Goal: Task Accomplishment & Management: Complete application form

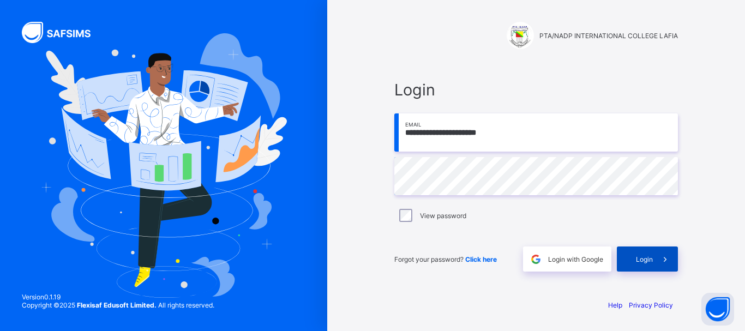
click at [649, 254] on div "Login" at bounding box center [647, 259] width 61 height 25
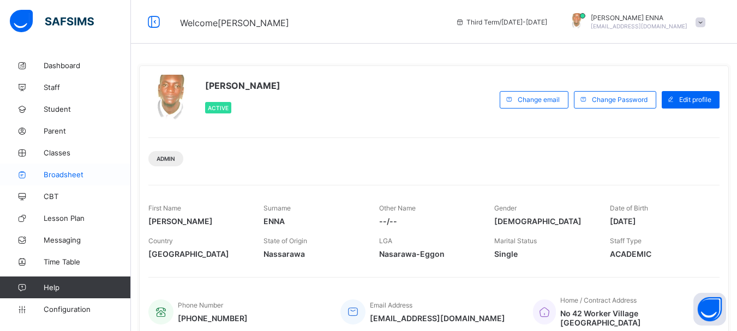
click at [68, 170] on link "Broadsheet" at bounding box center [65, 175] width 131 height 22
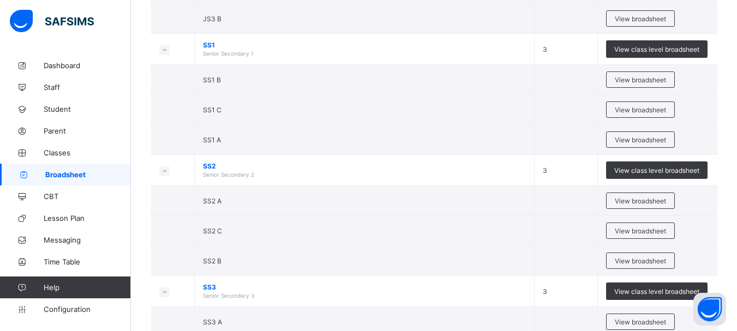
scroll to position [369, 0]
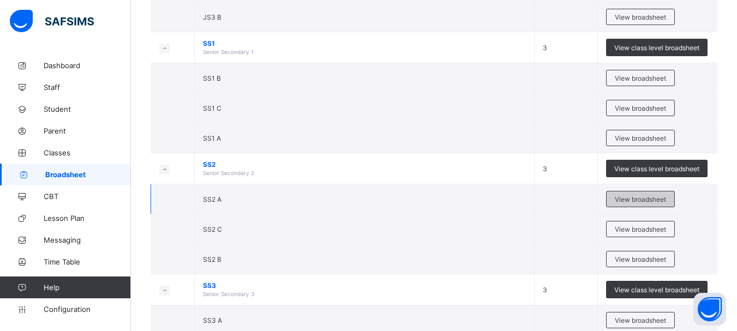
click at [653, 198] on span "View broadsheet" at bounding box center [640, 199] width 51 height 8
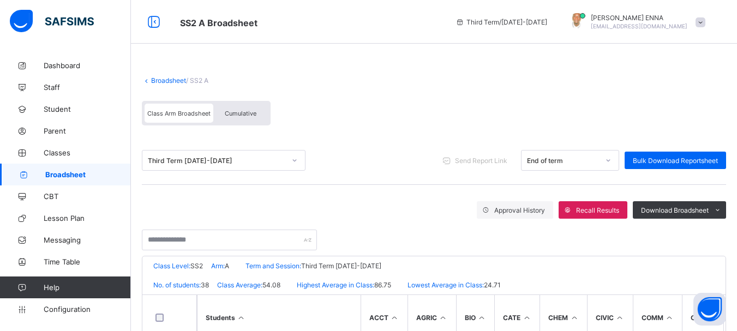
click at [235, 112] on span "Cumulative" at bounding box center [241, 114] width 32 height 8
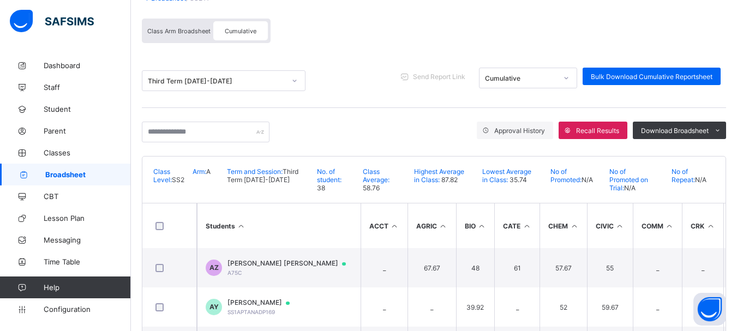
scroll to position [92, 0]
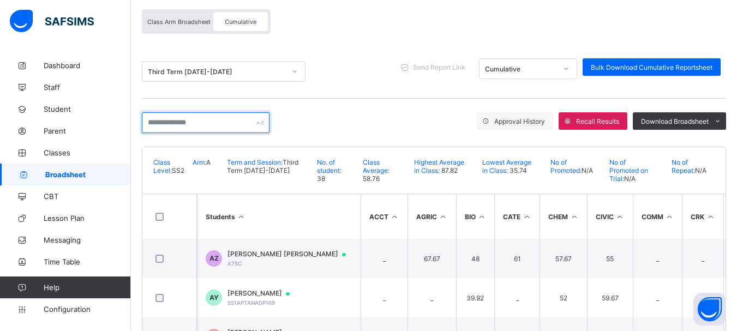
click at [226, 120] on input "text" at bounding box center [206, 122] width 128 height 21
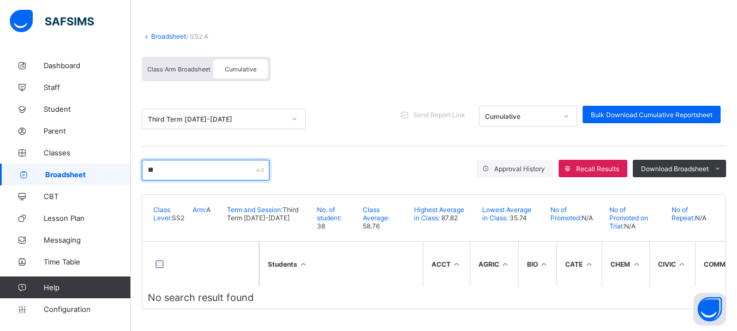
scroll to position [49, 0]
drag, startPoint x: 165, startPoint y: 166, endPoint x: 118, endPoint y: 169, distance: 47.0
click at [118, 169] on div "SS2 A Broadsheet Third Term / 2024-2025 EMMANUEL ENNA ennaemmanuel@gmail.com Da…" at bounding box center [368, 143] width 737 height 375
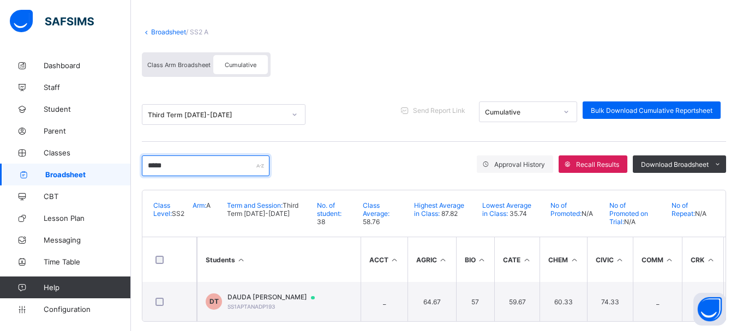
scroll to position [65, 0]
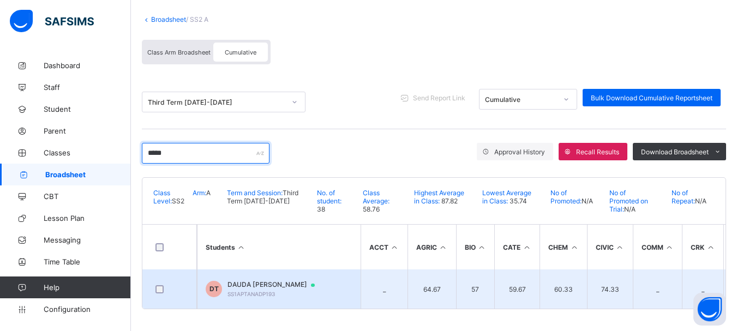
type input "*****"
click at [272, 281] on span "DAUDA AGBO TAHIRA" at bounding box center [276, 284] width 98 height 9
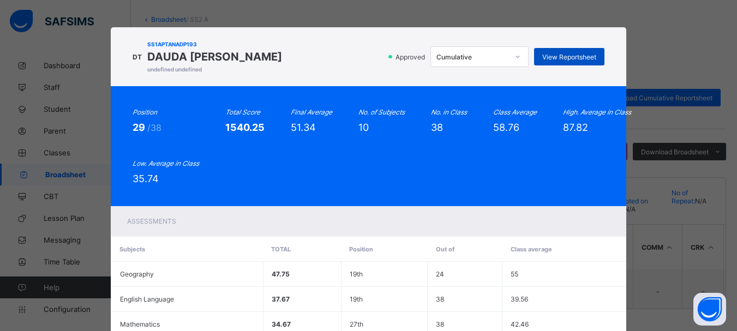
click at [562, 55] on span "View Reportsheet" at bounding box center [569, 57] width 54 height 8
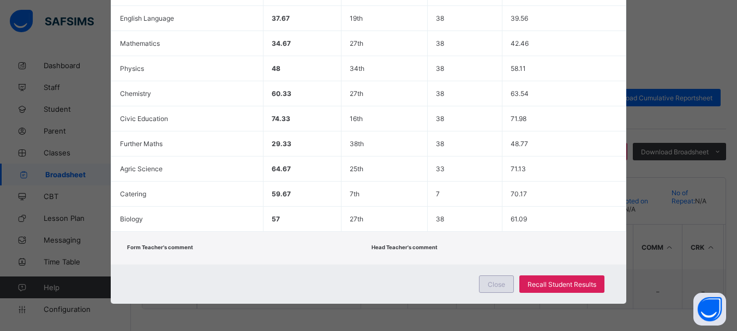
click at [490, 283] on span "Close" at bounding box center [496, 284] width 17 height 8
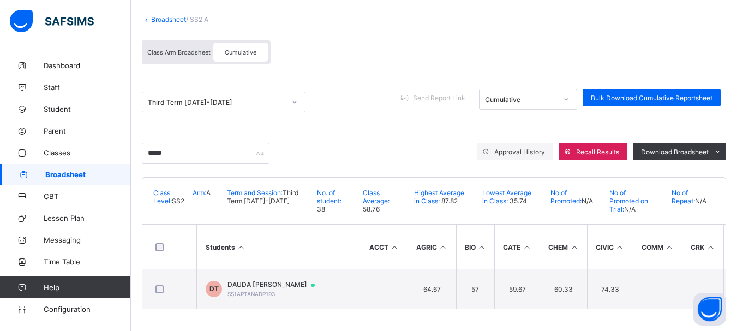
scroll to position [0, 0]
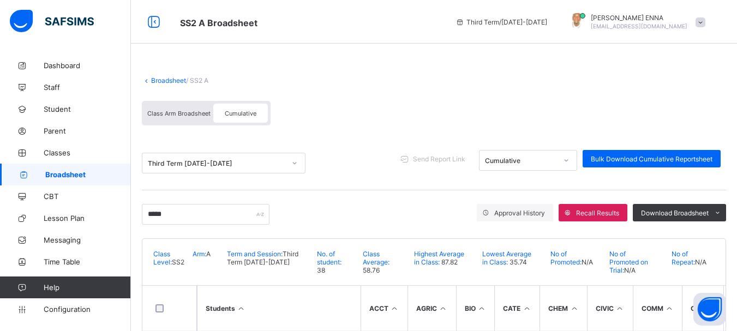
click at [162, 80] on link "Broadsheet" at bounding box center [168, 80] width 35 height 8
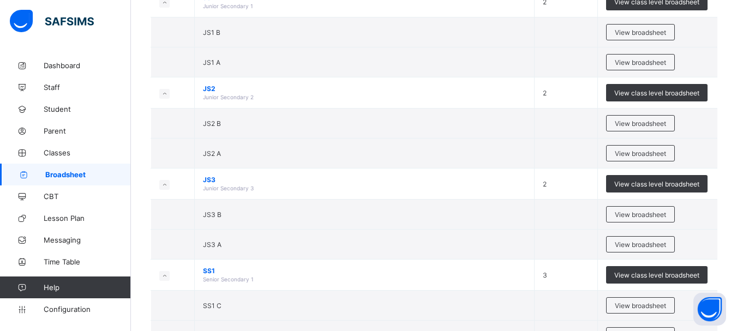
scroll to position [147, 0]
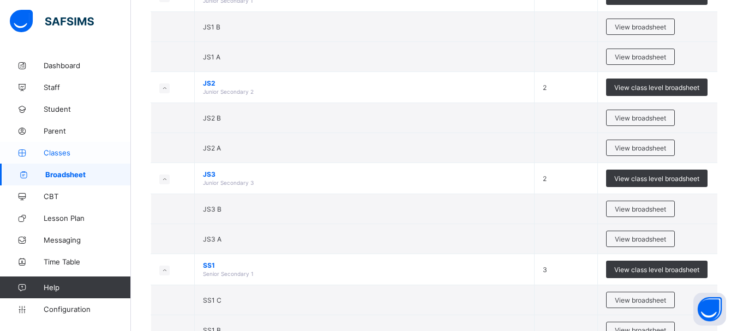
click at [54, 152] on span "Classes" at bounding box center [87, 152] width 87 height 9
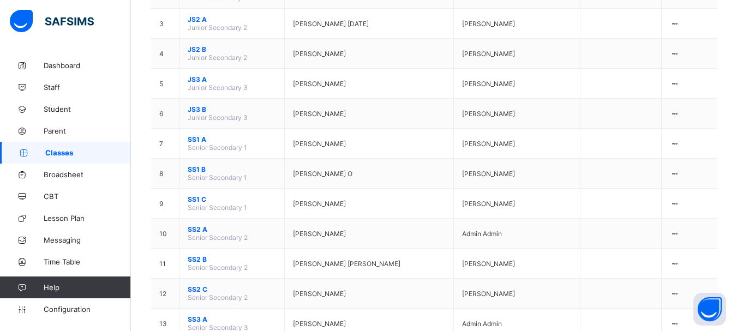
scroll to position [264, 0]
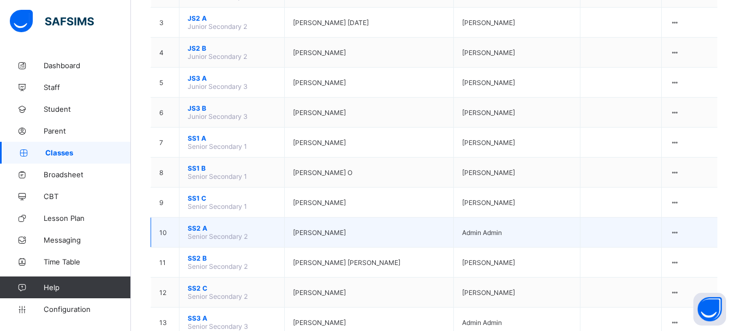
click at [194, 224] on span "SS2 A" at bounding box center [232, 228] width 88 height 8
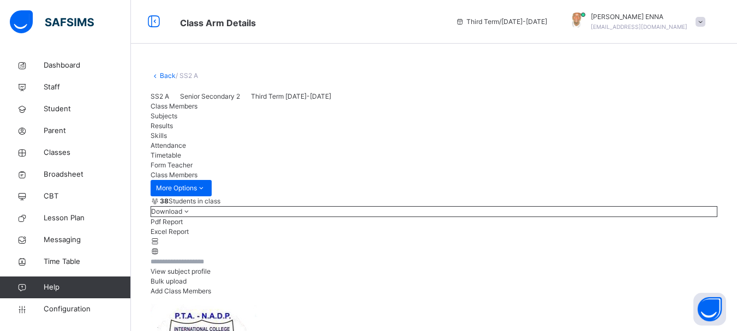
click at [173, 130] on span "Results" at bounding box center [162, 126] width 22 height 8
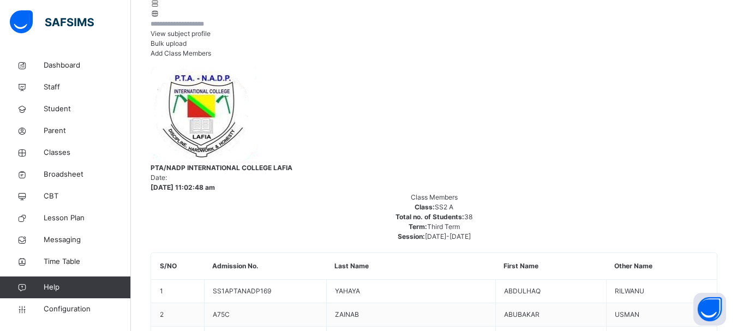
type input "*"
type input "*****"
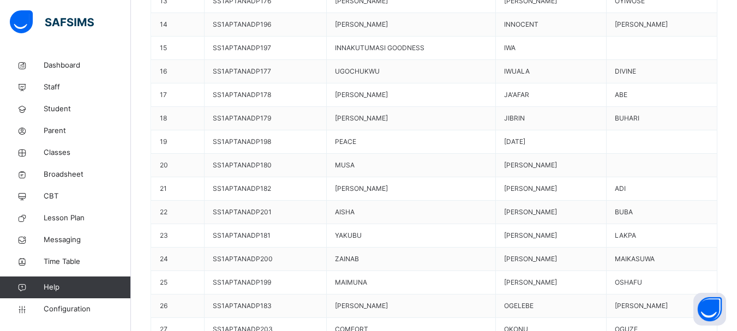
scroll to position [32, 0]
type textarea "**********"
click at [67, 176] on span "Broadsheet" at bounding box center [87, 174] width 87 height 11
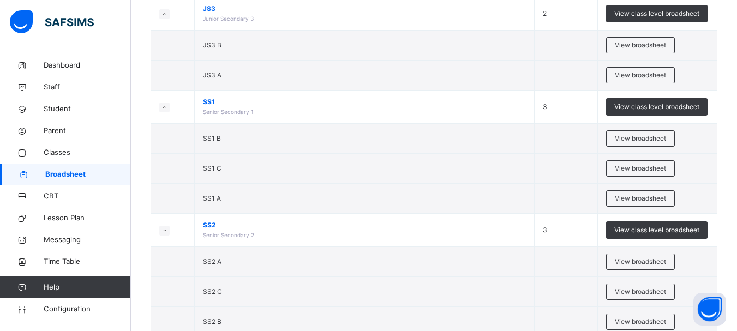
scroll to position [346, 0]
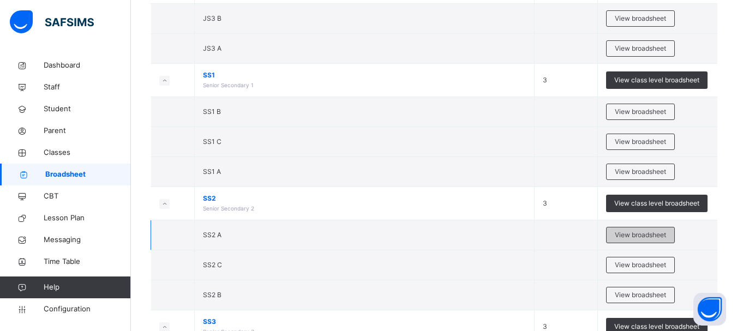
click at [639, 233] on span "View broadsheet" at bounding box center [640, 235] width 51 height 10
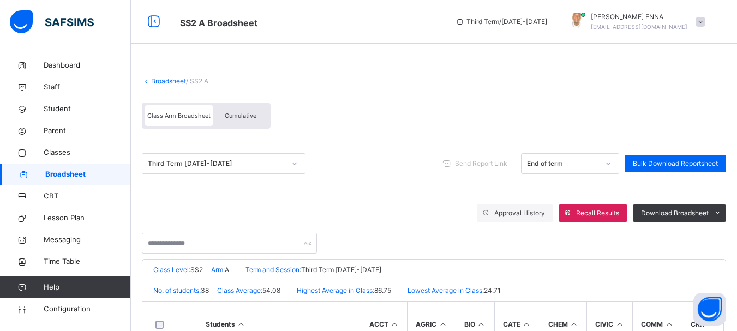
click at [236, 115] on span "Cumulative" at bounding box center [241, 116] width 32 height 8
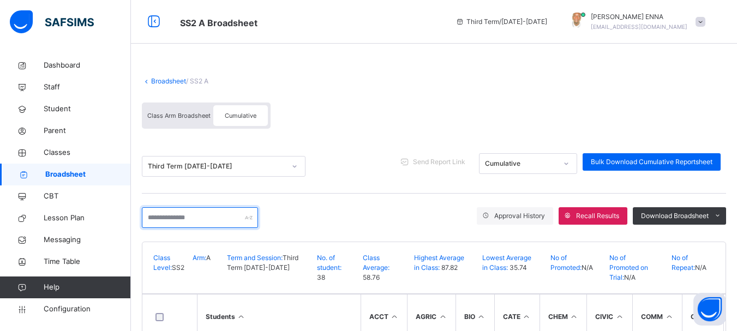
click at [220, 215] on input "text" at bounding box center [200, 217] width 116 height 21
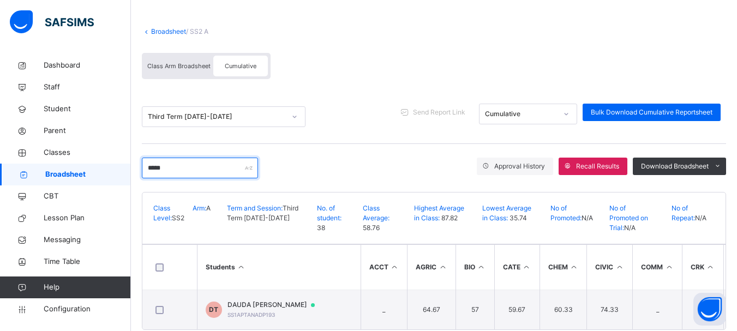
scroll to position [75, 0]
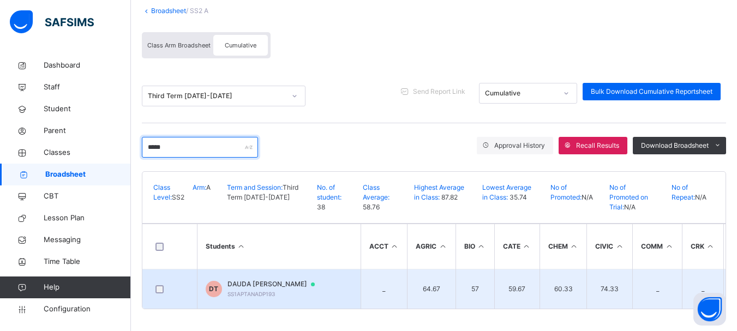
type input "*****"
click at [278, 279] on span "DAUDA AGBO TAHIRA" at bounding box center [276, 284] width 98 height 10
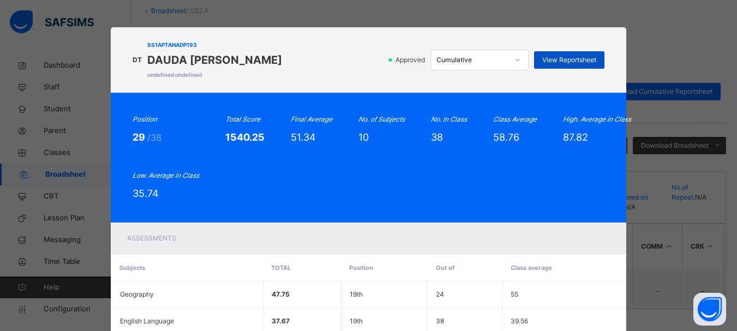
click at [566, 59] on span "View Reportsheet" at bounding box center [569, 60] width 54 height 10
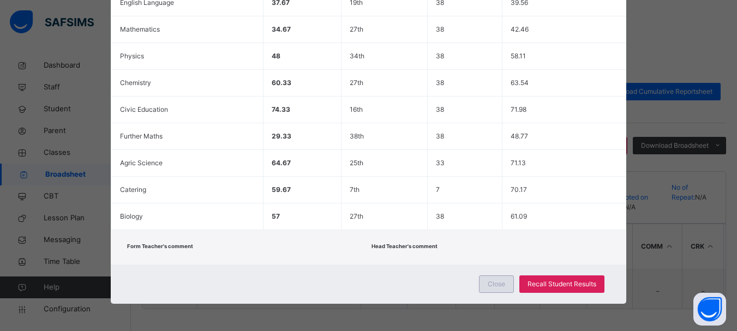
click at [492, 283] on span "Close" at bounding box center [496, 284] width 17 height 10
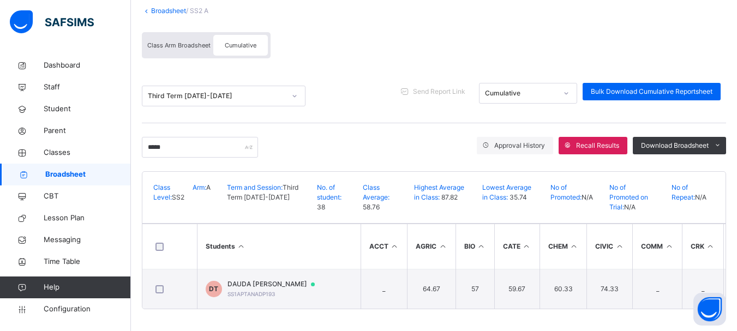
click at [153, 7] on link "Broadsheet" at bounding box center [168, 11] width 35 height 8
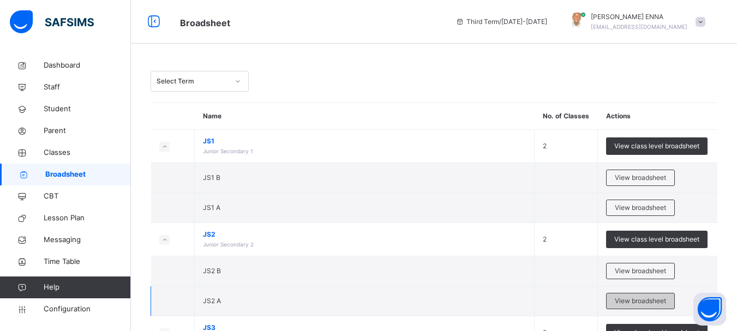
click at [631, 297] on span "View broadsheet" at bounding box center [640, 301] width 51 height 10
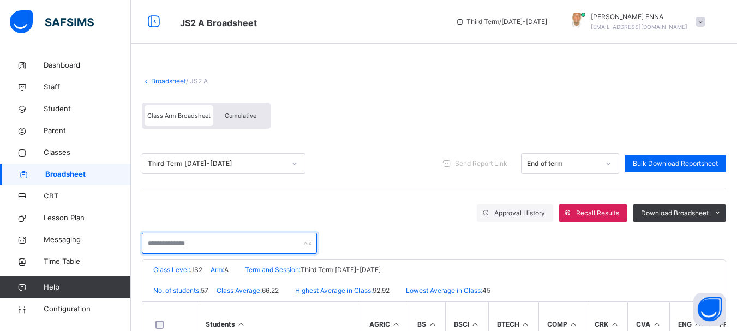
click at [204, 242] on input "text" at bounding box center [229, 243] width 175 height 21
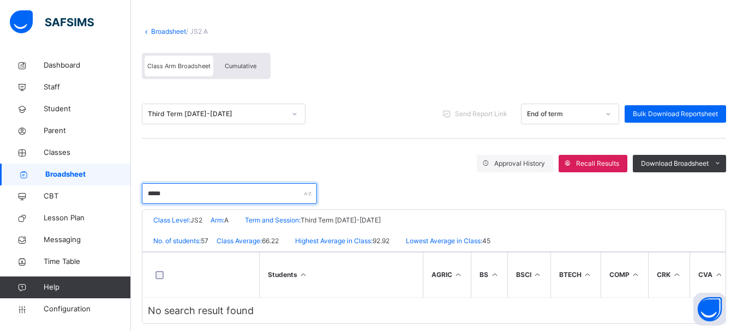
scroll to position [69, 0]
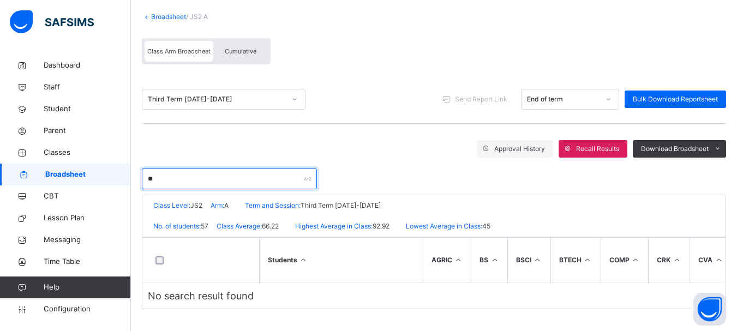
type input "*"
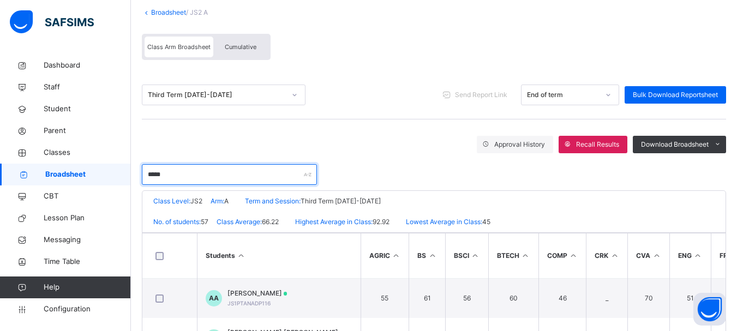
type input "*****"
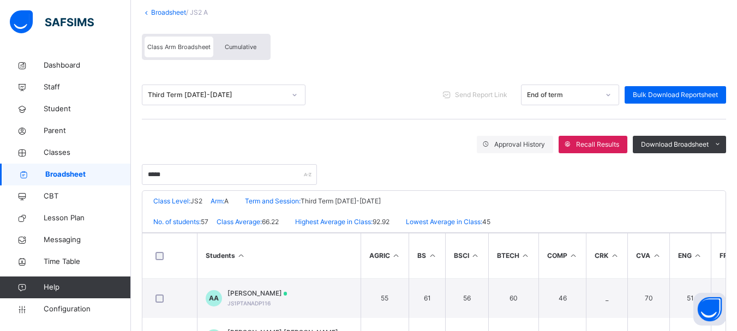
click at [158, 14] on link "Broadsheet" at bounding box center [168, 12] width 35 height 8
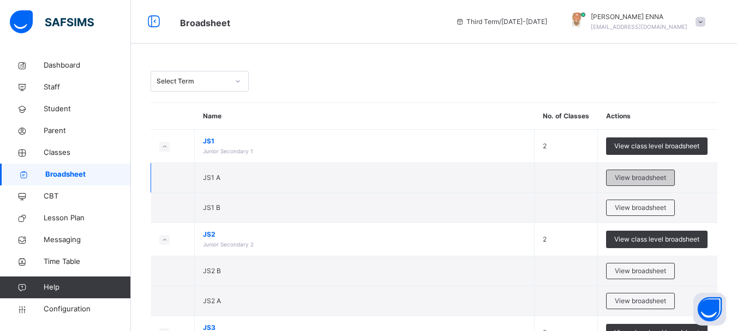
click at [657, 173] on span "View broadsheet" at bounding box center [640, 178] width 51 height 10
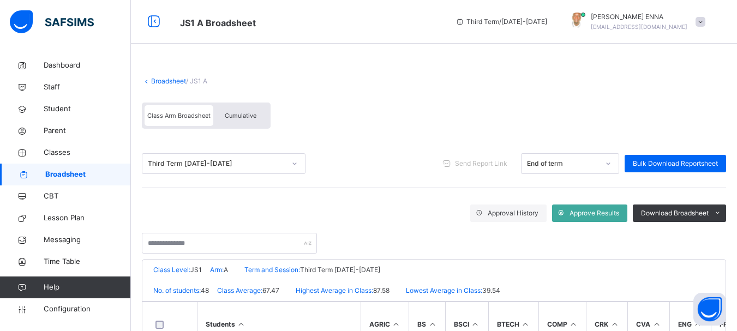
click at [251, 118] on span "Cumulative" at bounding box center [241, 116] width 32 height 8
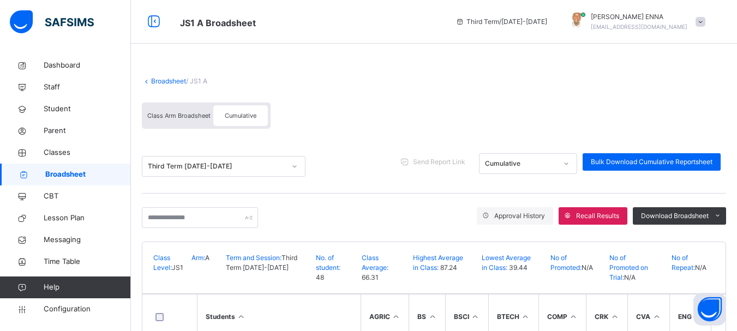
click at [239, 119] on div "Cumulative" at bounding box center [240, 115] width 55 height 21
click at [217, 215] on input "text" at bounding box center [200, 217] width 116 height 21
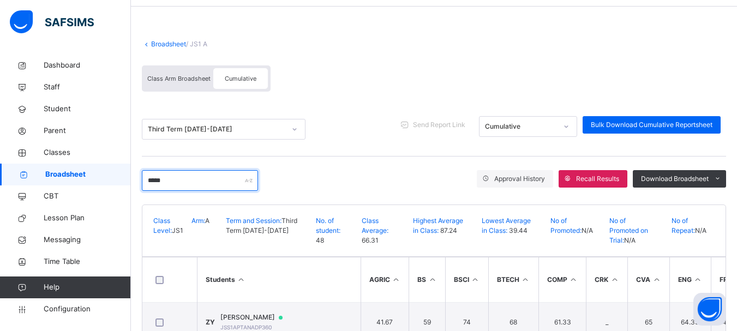
scroll to position [75, 0]
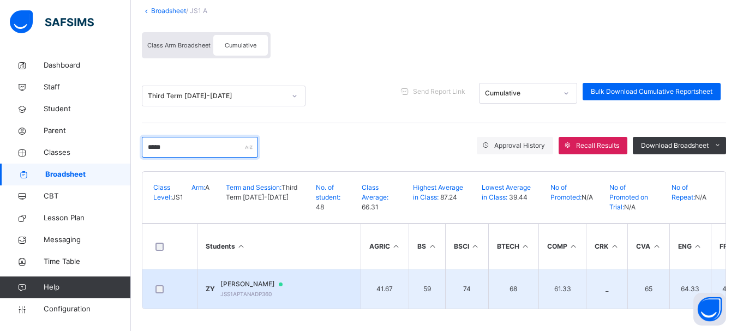
type input "*****"
click at [274, 280] on span "ZAHID TERRANG YUSUF" at bounding box center [256, 284] width 73 height 10
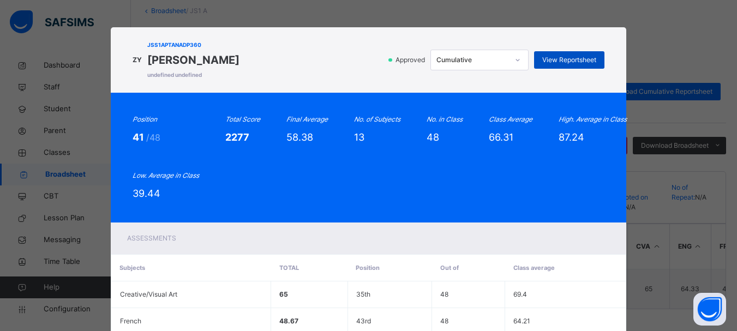
click at [553, 62] on span "View Reportsheet" at bounding box center [569, 60] width 54 height 10
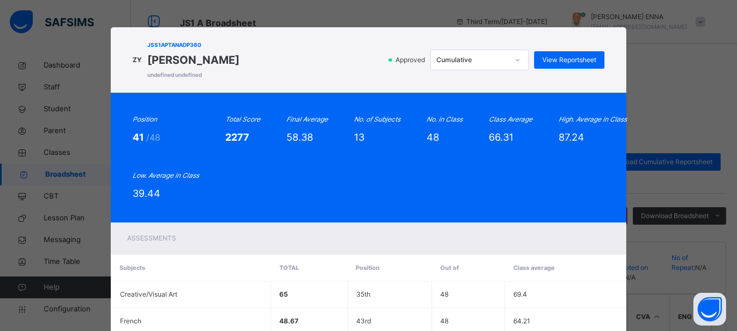
scroll to position [399, 0]
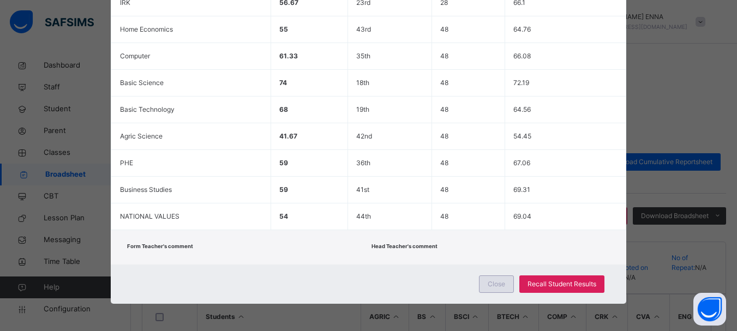
click at [489, 280] on span "Close" at bounding box center [496, 284] width 17 height 10
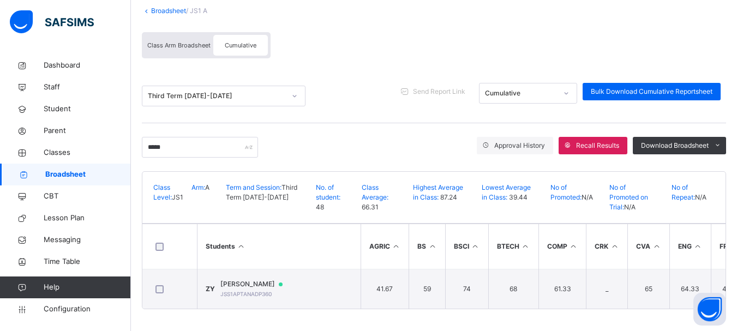
scroll to position [0, 0]
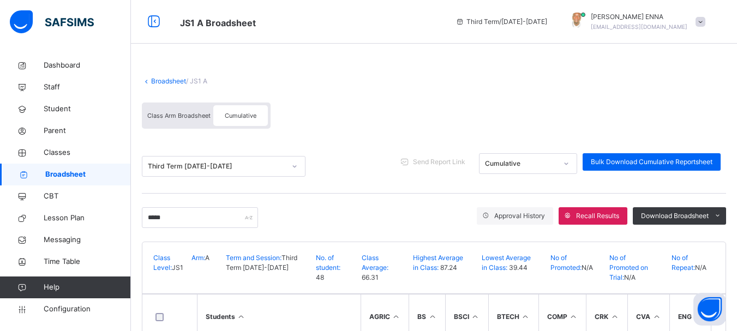
click at [64, 171] on span "Broadsheet" at bounding box center [88, 174] width 86 height 11
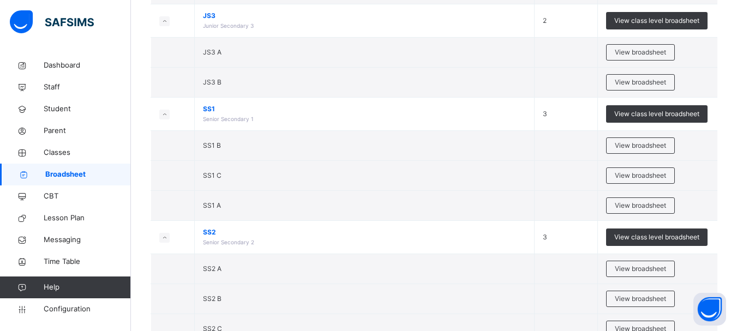
scroll to position [310, 0]
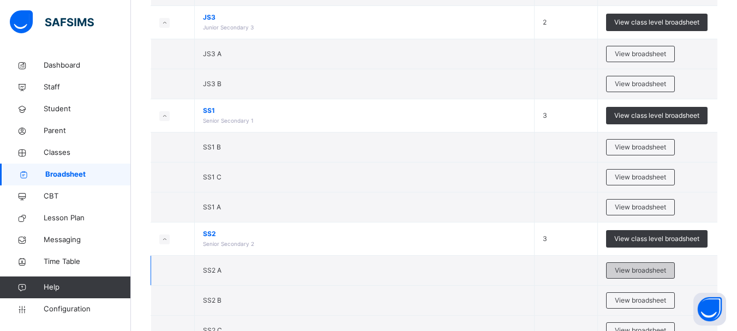
click at [651, 269] on span "View broadsheet" at bounding box center [640, 271] width 51 height 10
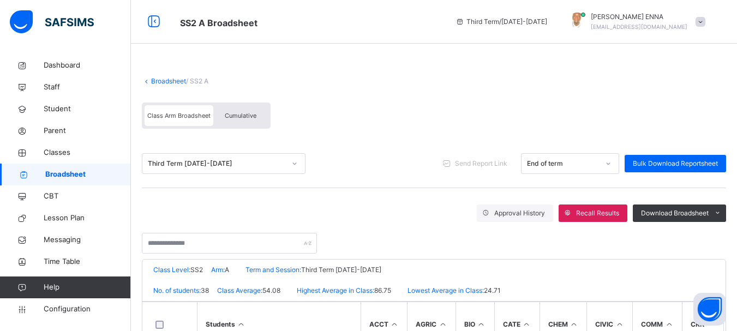
click at [238, 117] on span "Cumulative" at bounding box center [241, 116] width 32 height 8
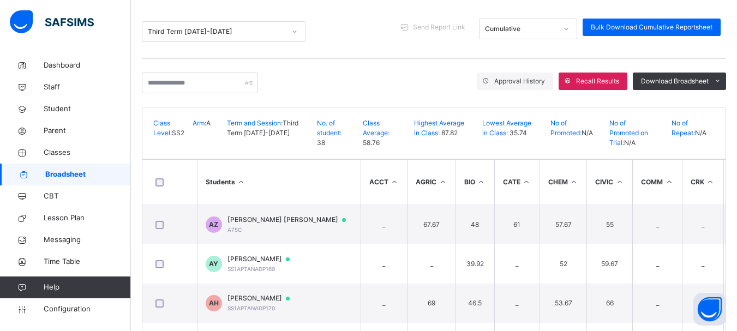
scroll to position [141, 0]
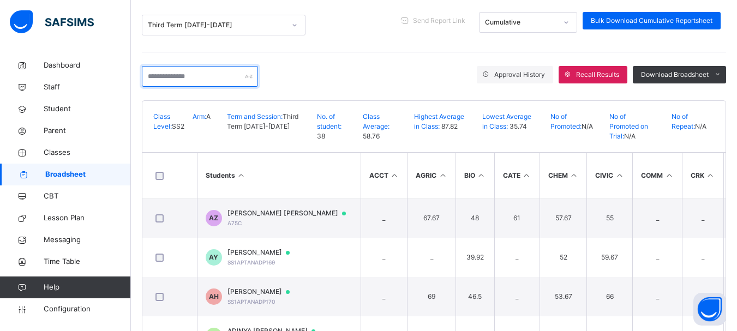
click at [213, 76] on input "text" at bounding box center [200, 76] width 116 height 21
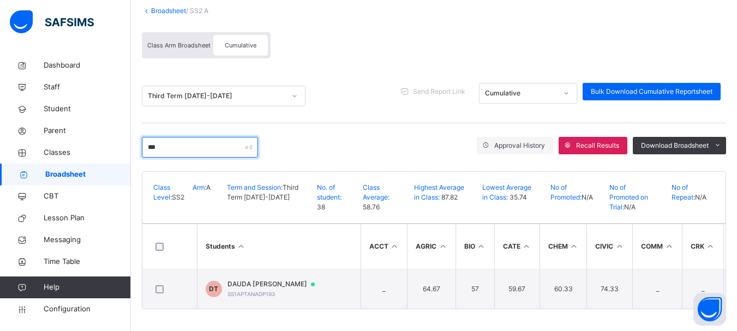
scroll to position [75, 0]
type input "*****"
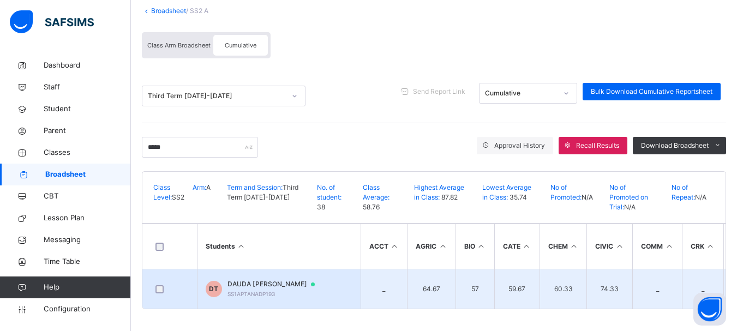
click at [256, 279] on span "DAUDA AGBO TAHIRA" at bounding box center [276, 284] width 98 height 10
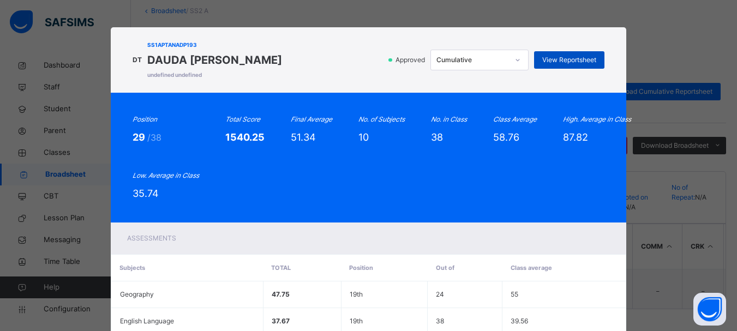
click at [581, 56] on span "View Reportsheet" at bounding box center [569, 60] width 54 height 10
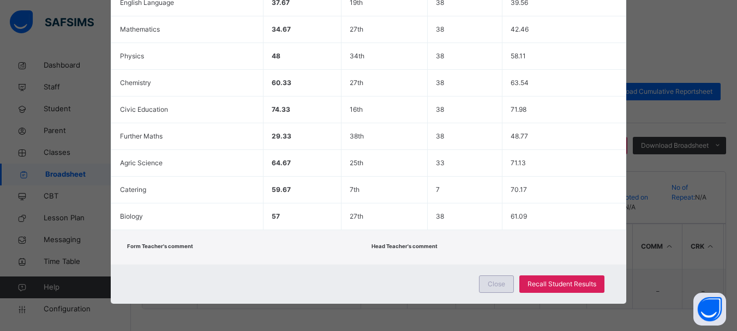
click at [499, 284] on span "Close" at bounding box center [496, 284] width 17 height 10
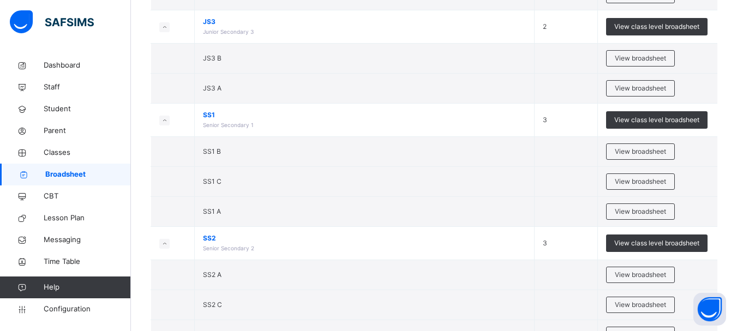
scroll to position [317, 0]
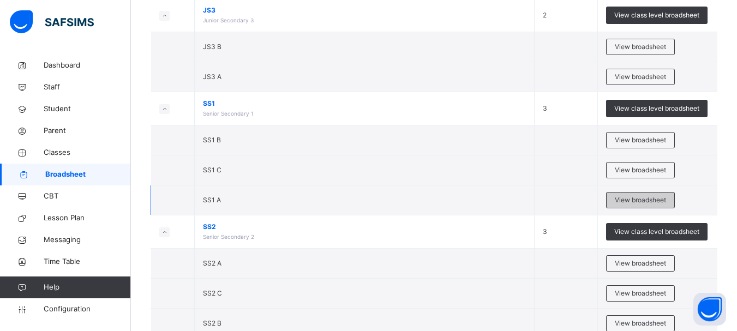
click at [632, 200] on span "View broadsheet" at bounding box center [640, 200] width 51 height 10
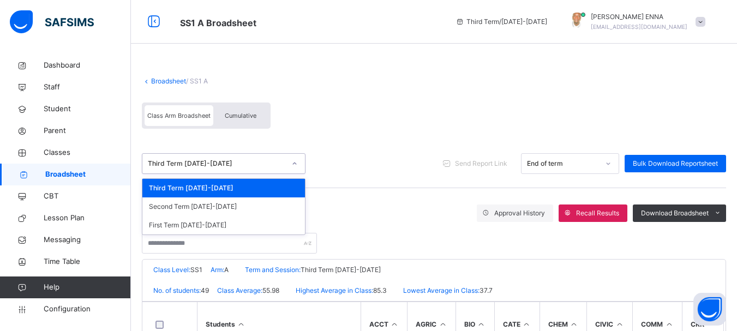
click at [229, 160] on div "Third Term [DATE]-[DATE]" at bounding box center [216, 164] width 137 height 10
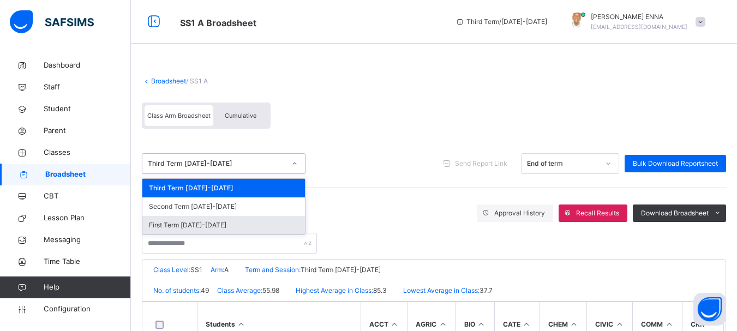
click at [176, 226] on div "First Term 2024-2025" at bounding box center [223, 225] width 163 height 19
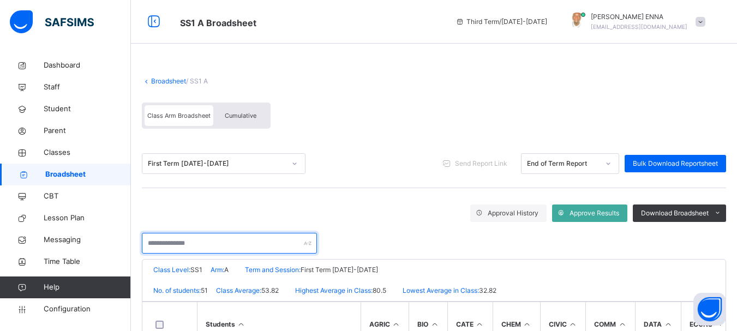
click at [245, 242] on input "text" at bounding box center [229, 243] width 175 height 21
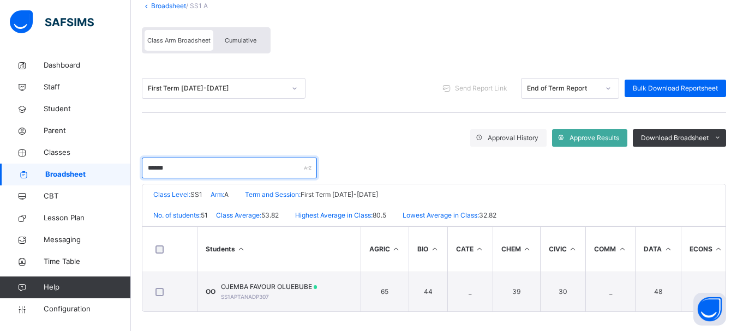
scroll to position [82, 0]
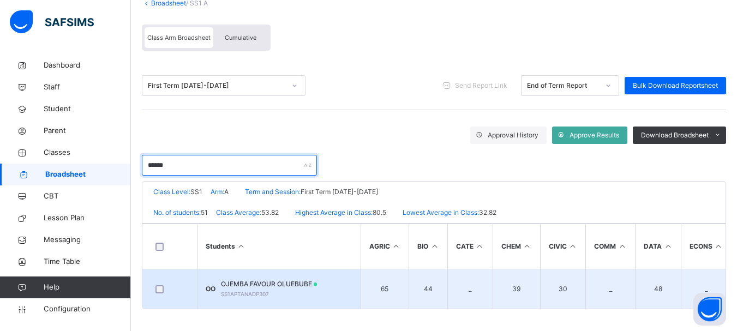
type input "******"
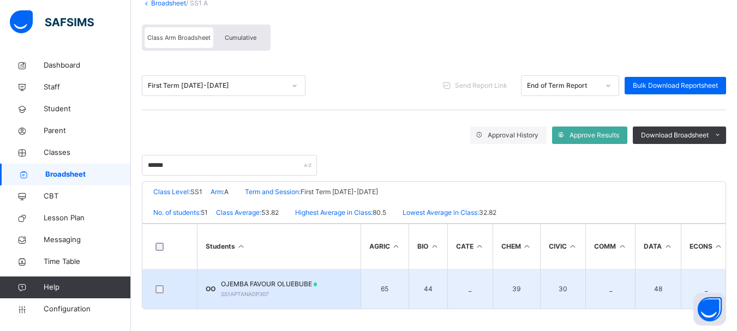
click at [276, 279] on span "OJEMBA FAVOUR OLUEBUBE" at bounding box center [269, 284] width 97 height 10
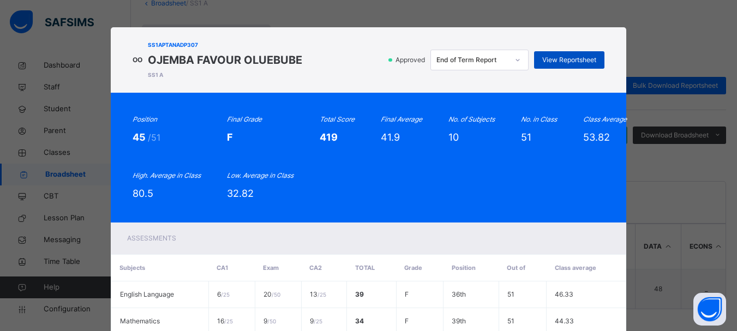
click at [578, 57] on span "View Reportsheet" at bounding box center [569, 60] width 54 height 10
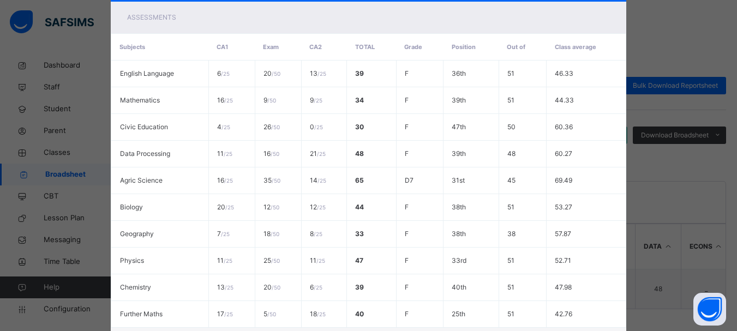
scroll to position [354, 0]
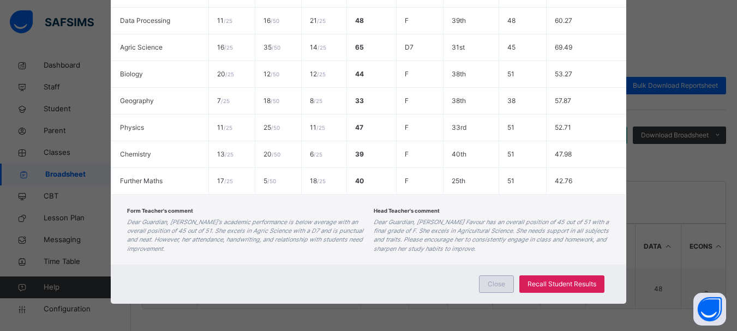
click at [490, 284] on span "Close" at bounding box center [496, 284] width 17 height 10
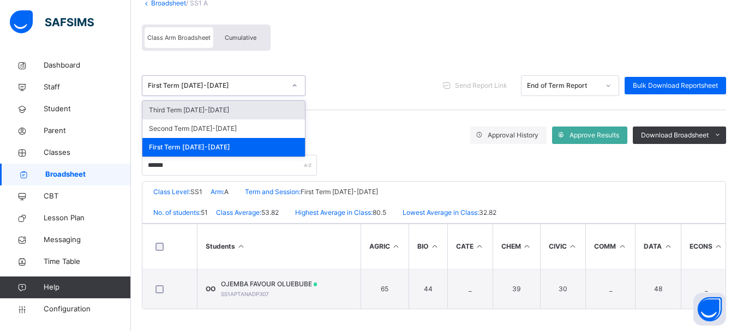
click at [293, 84] on icon at bounding box center [294, 85] width 7 height 11
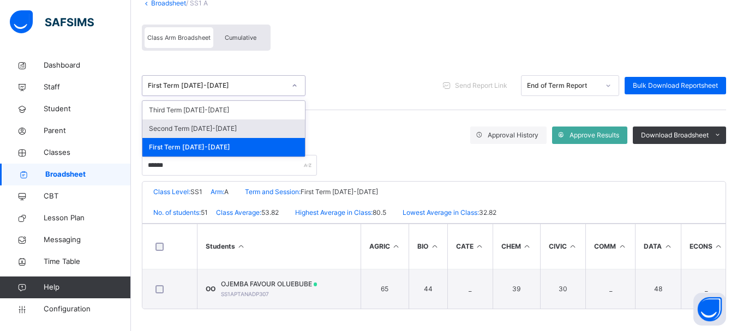
click at [190, 124] on div "Second Term 2024-2025" at bounding box center [223, 128] width 163 height 19
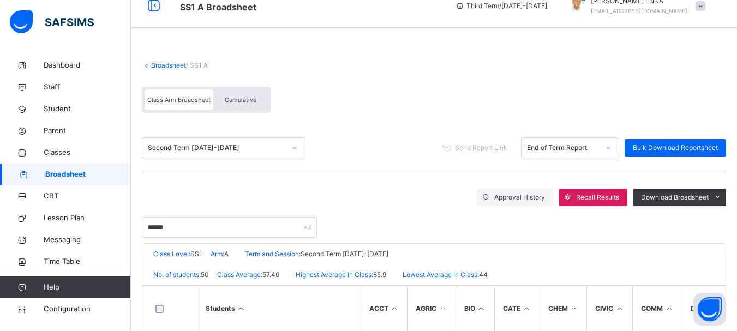
scroll to position [82, 0]
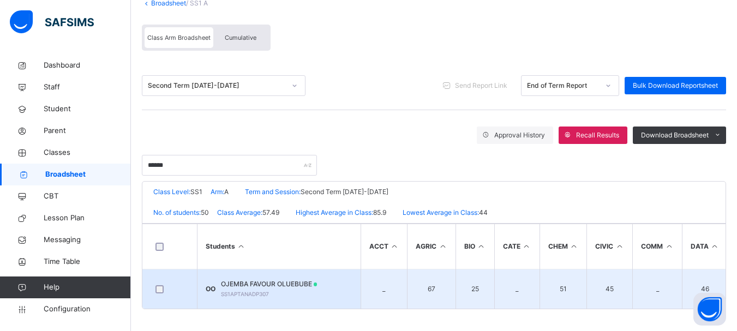
click at [284, 279] on span "OJEMBA FAVOUR OLUEBUBE" at bounding box center [269, 284] width 97 height 10
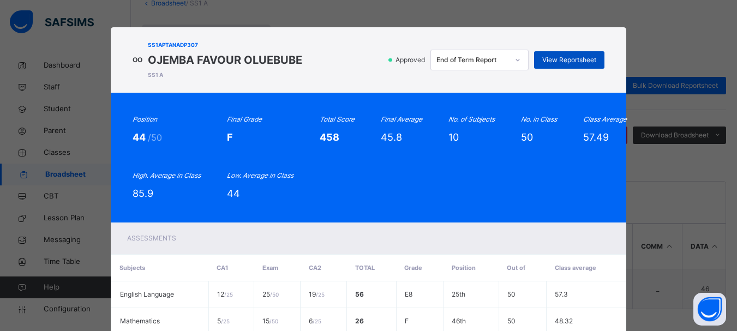
click at [573, 57] on span "View Reportsheet" at bounding box center [569, 60] width 54 height 10
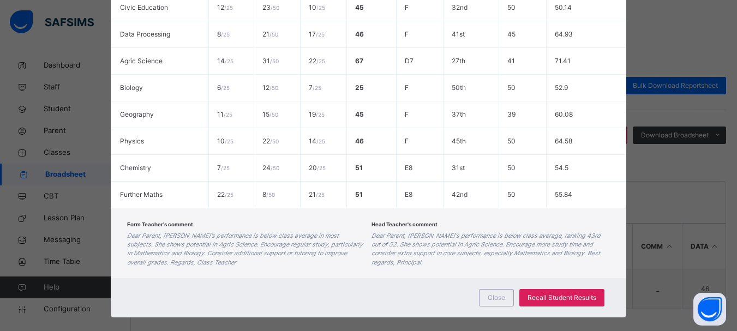
scroll to position [354, 0]
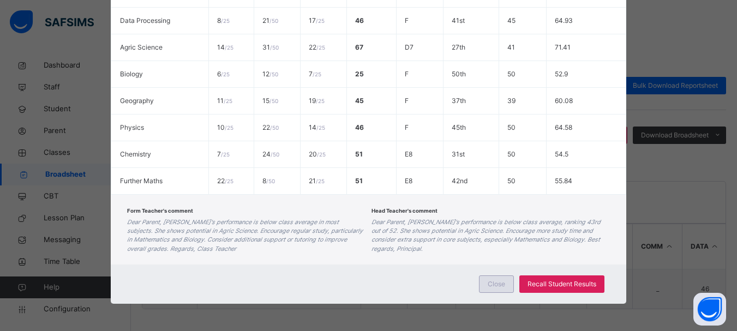
click at [494, 289] on div "Close" at bounding box center [496, 283] width 35 height 17
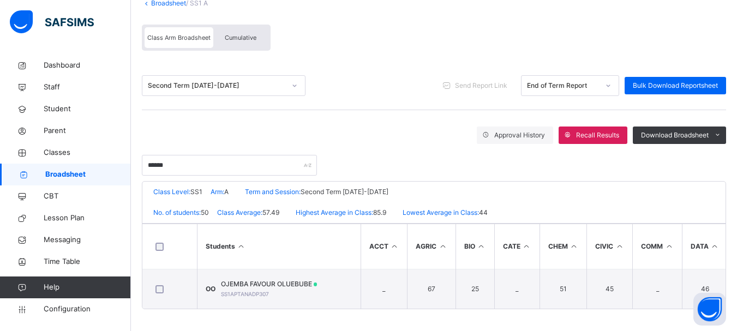
scroll to position [0, 0]
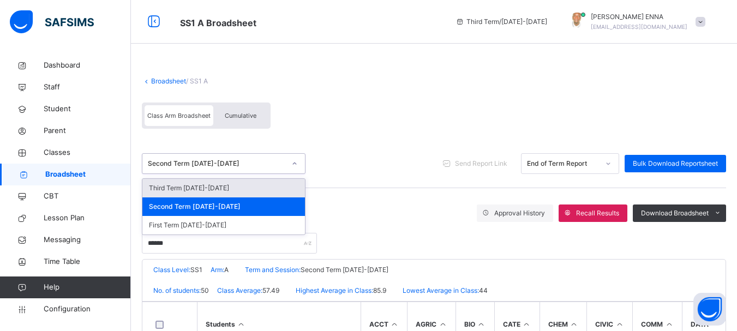
click at [255, 168] on div "Second Term 2024-2025" at bounding box center [216, 164] width 137 height 10
click at [207, 190] on div "Third Term [DATE]-[DATE]" at bounding box center [223, 188] width 163 height 19
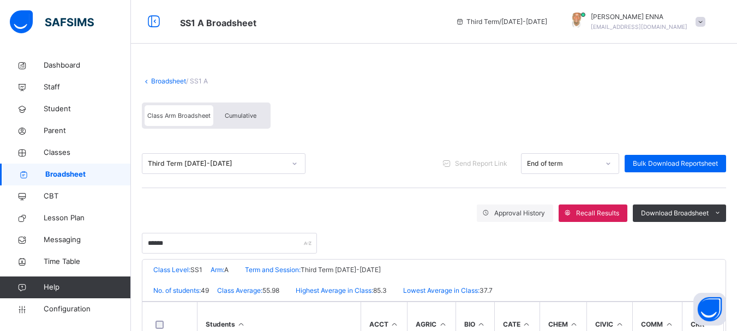
scroll to position [82, 0]
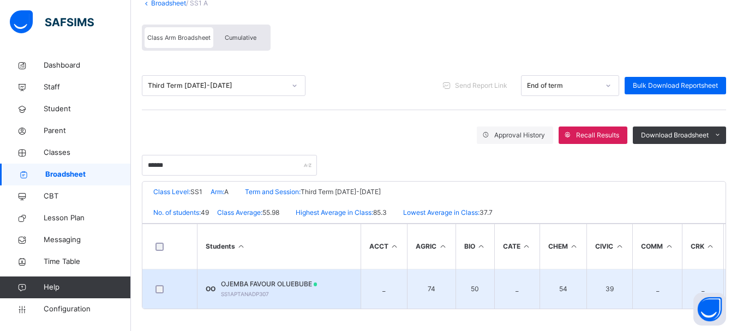
click at [280, 279] on span "OJEMBA FAVOUR OLUEBUBE" at bounding box center [269, 284] width 97 height 10
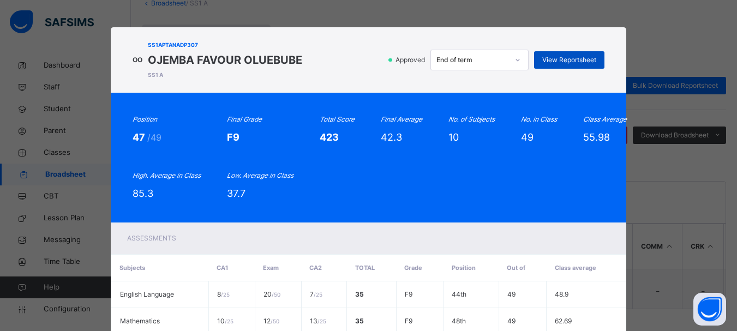
click at [580, 57] on span "View Reportsheet" at bounding box center [569, 60] width 54 height 10
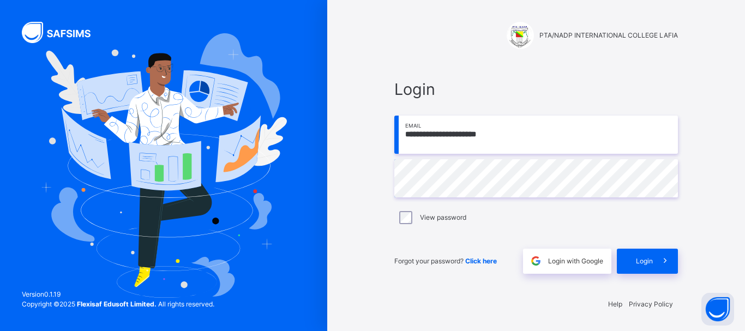
click at [174, 43] on img at bounding box center [163, 165] width 247 height 265
click at [646, 261] on span "Login" at bounding box center [644, 261] width 17 height 10
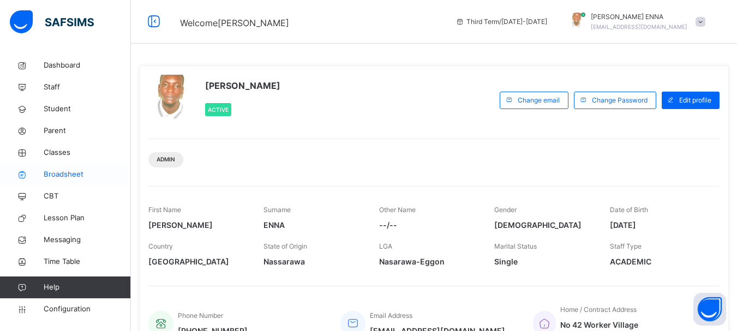
click at [55, 171] on span "Broadsheet" at bounding box center [87, 174] width 87 height 11
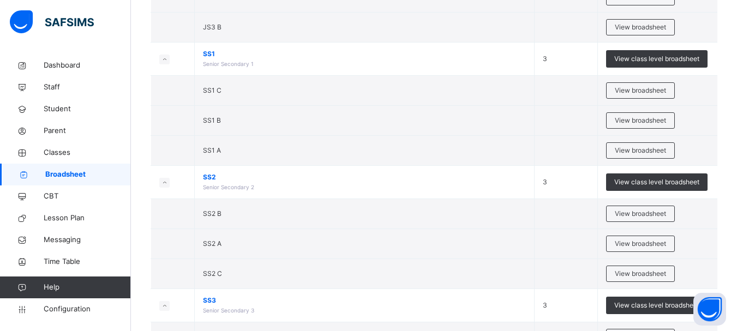
scroll to position [373, 0]
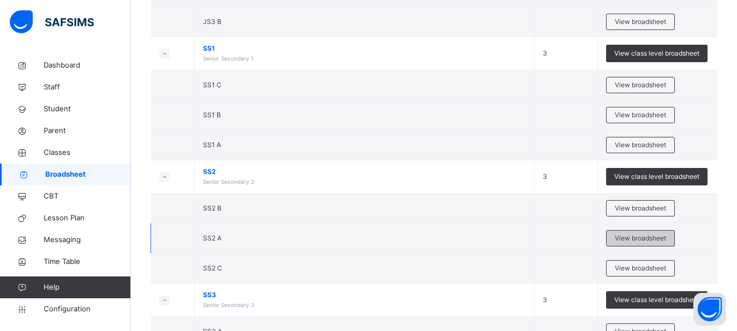
click at [626, 238] on span "View broadsheet" at bounding box center [640, 238] width 51 height 10
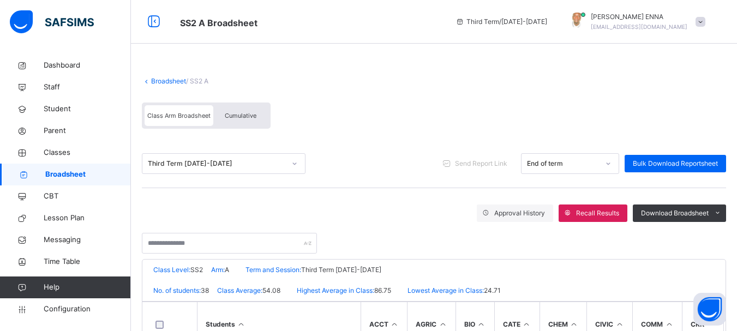
click at [233, 111] on div "Cumulative" at bounding box center [240, 115] width 55 height 21
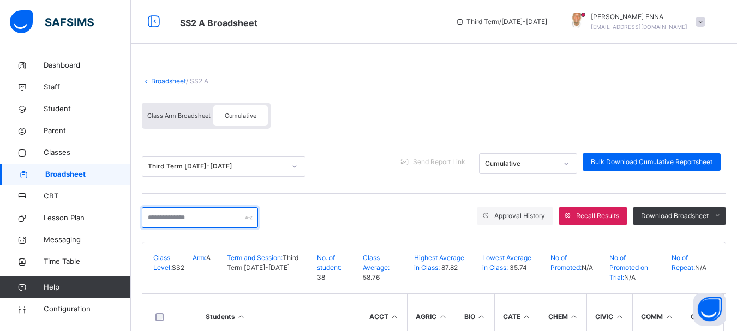
click at [212, 215] on input "text" at bounding box center [200, 217] width 116 height 21
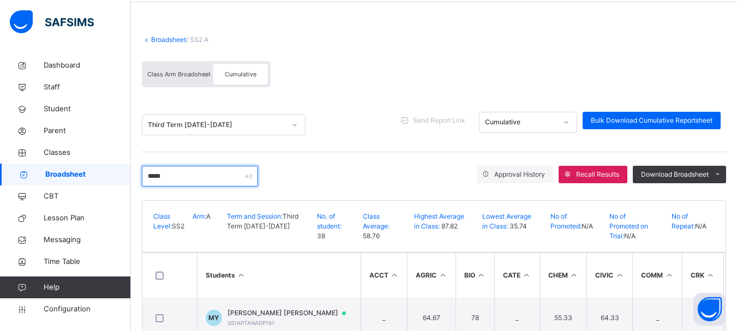
scroll to position [75, 0]
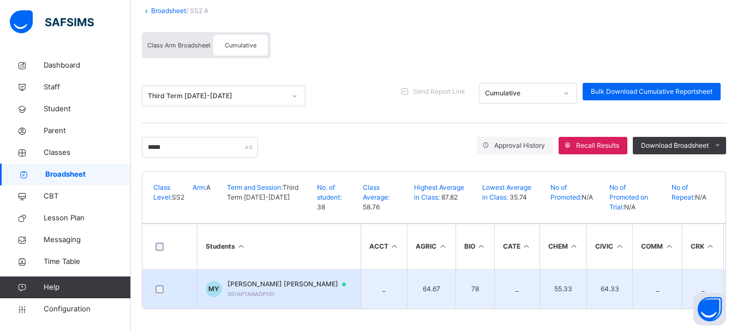
click at [275, 280] on span "MUHAMMED LAKPA YAKUBU" at bounding box center [291, 284] width 129 height 10
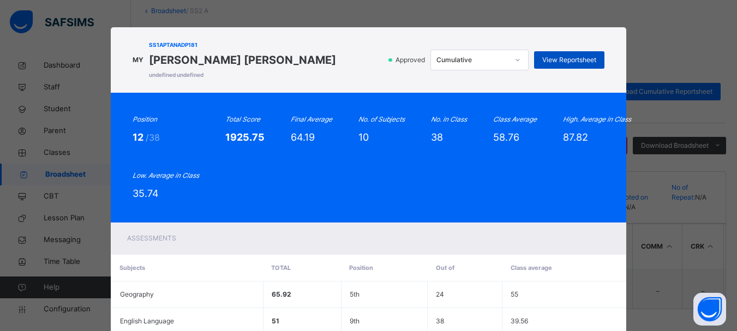
click at [562, 55] on span "View Reportsheet" at bounding box center [569, 60] width 54 height 10
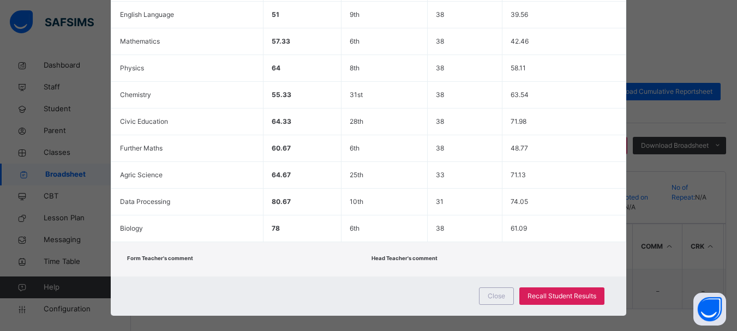
scroll to position [319, 0]
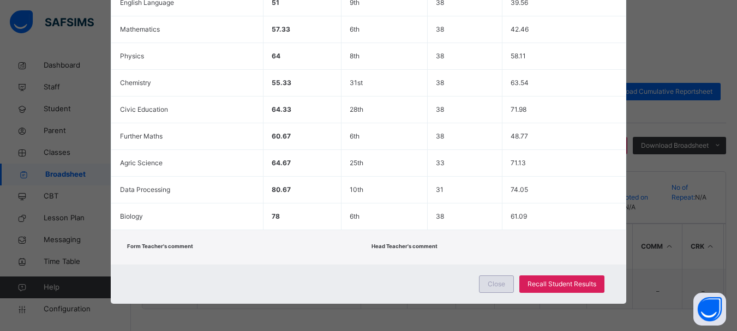
click at [494, 283] on span "Close" at bounding box center [496, 284] width 17 height 10
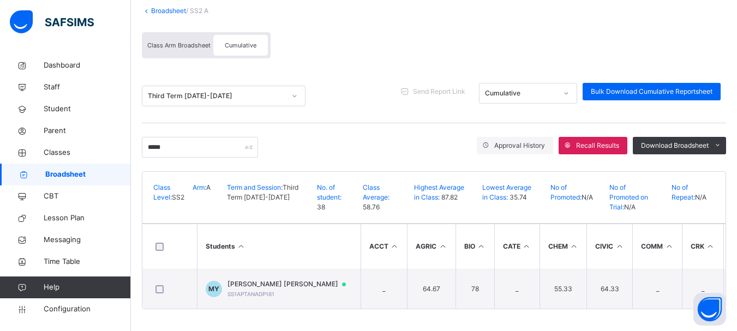
click at [146, 8] on icon at bounding box center [146, 11] width 9 height 8
drag, startPoint x: 204, startPoint y: 143, endPoint x: 100, endPoint y: 131, distance: 104.4
click at [100, 131] on div "SS2 A Broadsheet Third Term / 2024-2025 EMMANUEL ENNA ennaemmanuel@gmail.com Da…" at bounding box center [368, 130] width 737 height 401
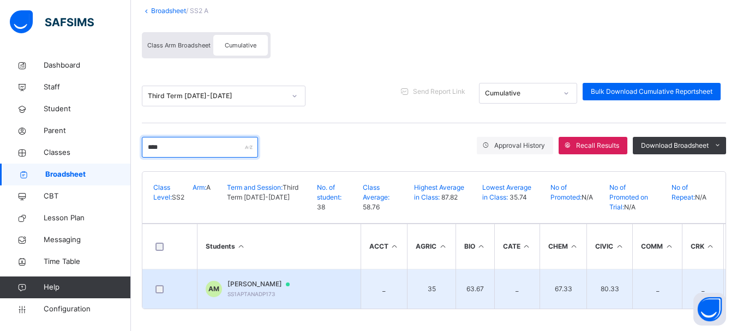
type input "****"
click at [244, 280] on span "AYUBA CHUN MAEVELOUS" at bounding box center [263, 284] width 73 height 10
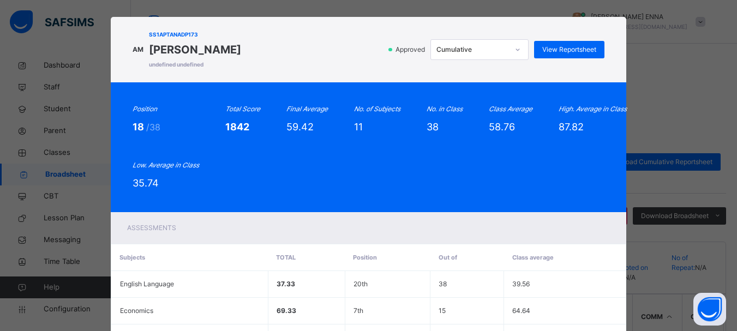
scroll to position [0, 0]
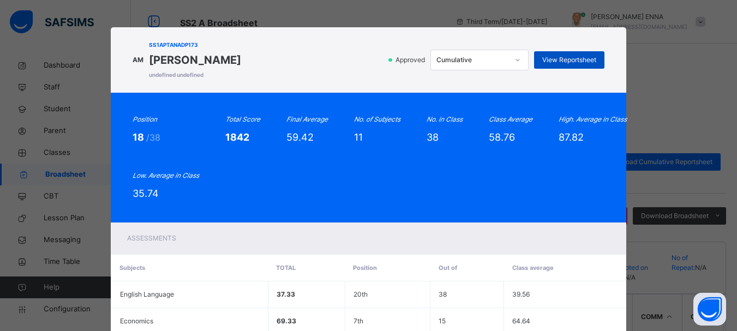
click at [571, 51] on div "View Reportsheet" at bounding box center [569, 59] width 70 height 17
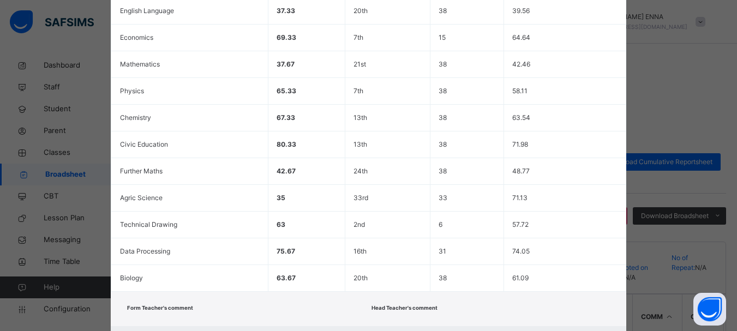
scroll to position [345, 0]
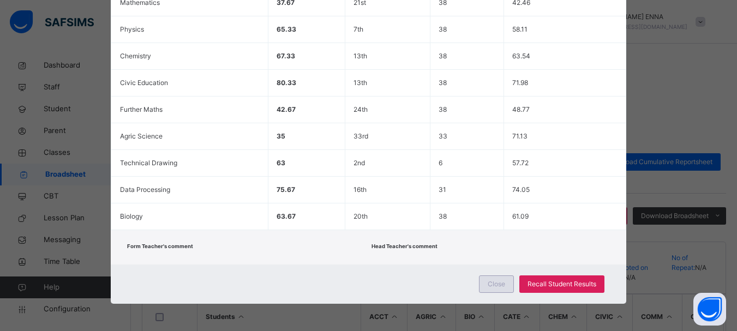
click at [500, 286] on span "Close" at bounding box center [496, 284] width 17 height 10
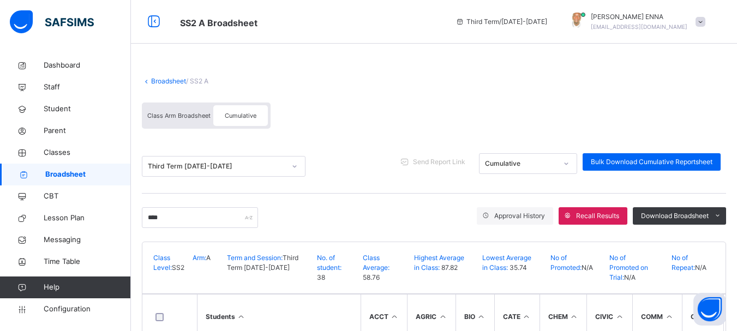
click at [163, 78] on link "Broadsheet" at bounding box center [168, 81] width 35 height 8
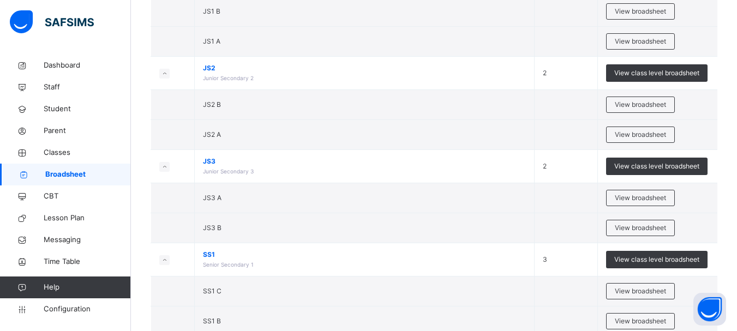
scroll to position [168, 0]
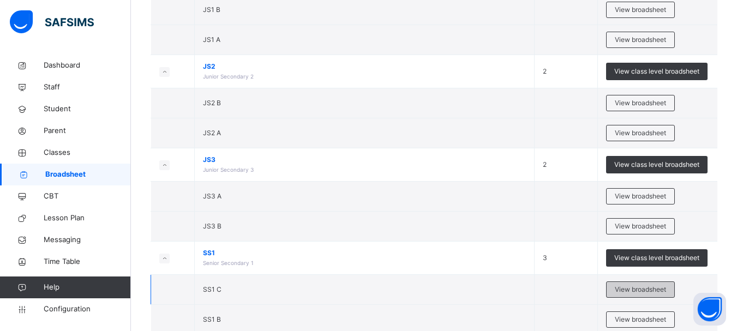
click at [645, 285] on span "View broadsheet" at bounding box center [640, 290] width 51 height 10
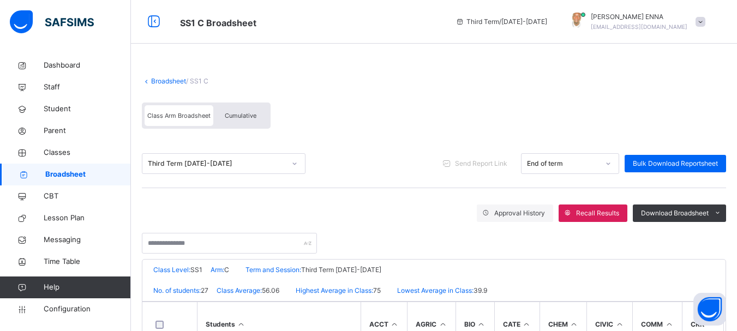
click at [242, 127] on div "Class Arm Broadsheet Cumulative" at bounding box center [206, 116] width 129 height 26
click at [239, 118] on span "Cumulative" at bounding box center [241, 116] width 32 height 8
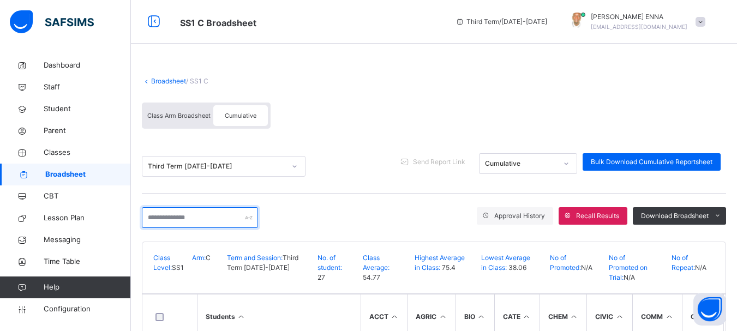
click at [165, 218] on input "text" at bounding box center [200, 217] width 116 height 21
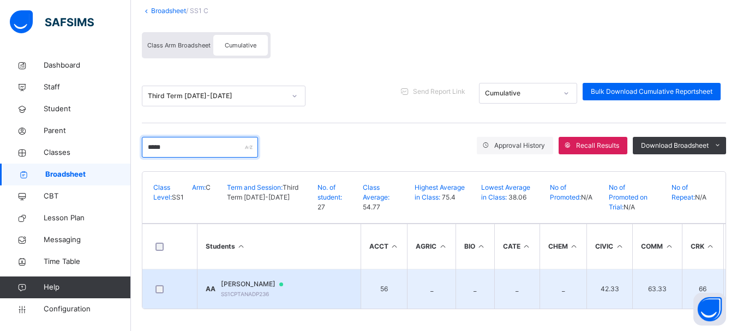
type input "*****"
click at [259, 279] on span "ANDREW ALKALI" at bounding box center [257, 284] width 73 height 10
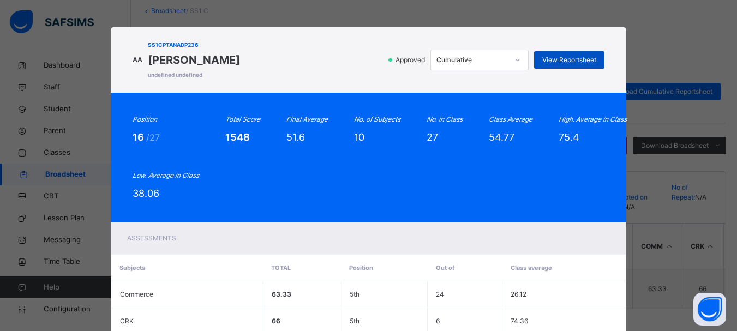
click at [581, 53] on div "View Reportsheet" at bounding box center [569, 59] width 70 height 17
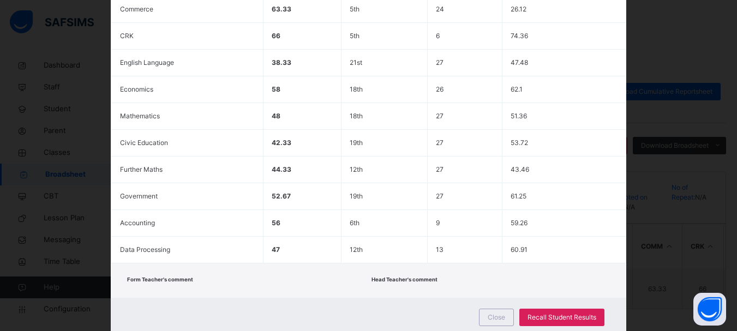
scroll to position [319, 0]
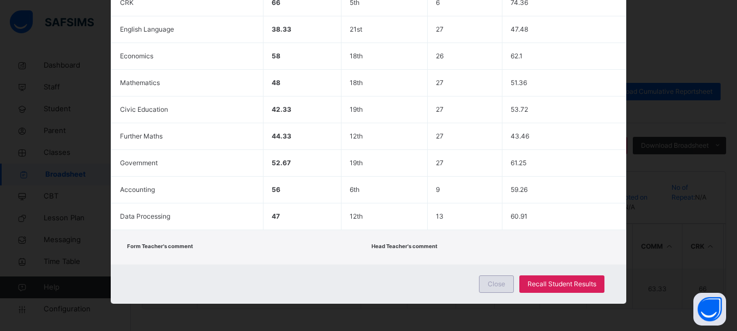
click at [497, 284] on span "Close" at bounding box center [496, 284] width 17 height 10
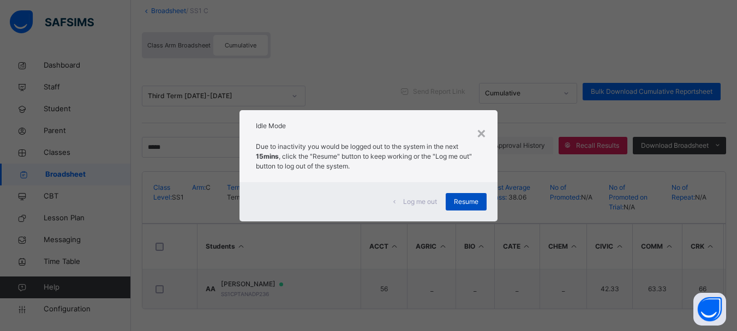
click at [467, 199] on span "Resume" at bounding box center [466, 202] width 25 height 10
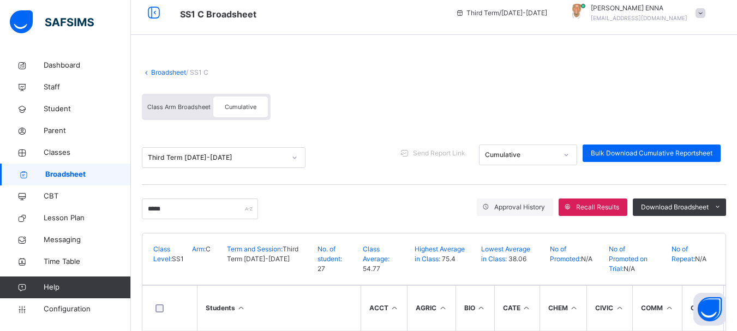
scroll to position [0, 0]
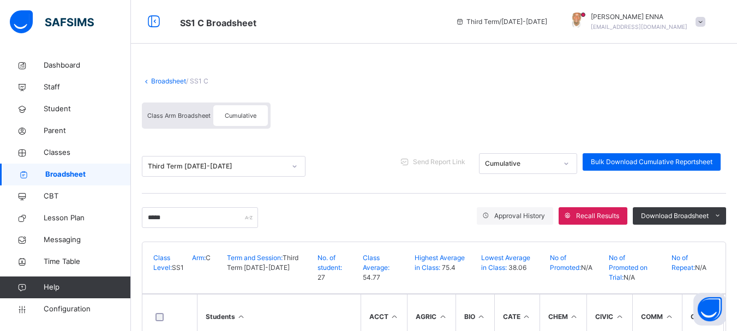
click at [165, 81] on link "Broadsheet" at bounding box center [168, 81] width 35 height 8
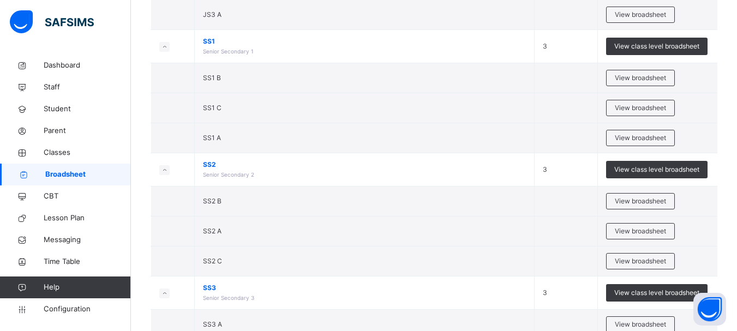
scroll to position [381, 0]
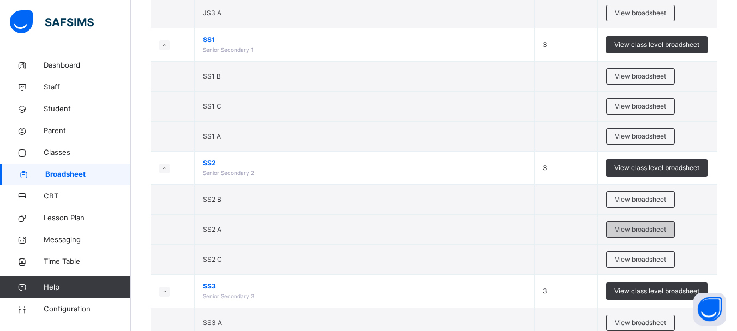
click at [633, 230] on span "View broadsheet" at bounding box center [640, 230] width 51 height 10
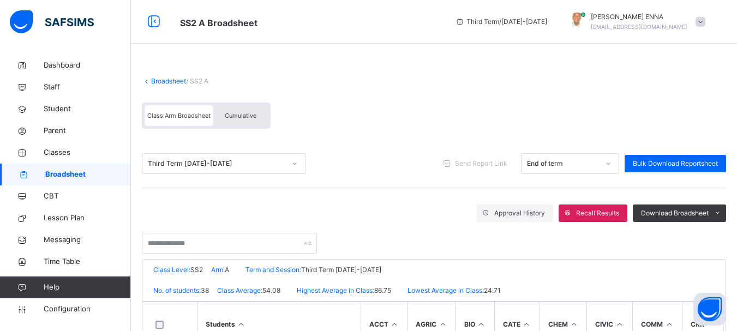
click at [249, 111] on div "Cumulative" at bounding box center [240, 115] width 55 height 21
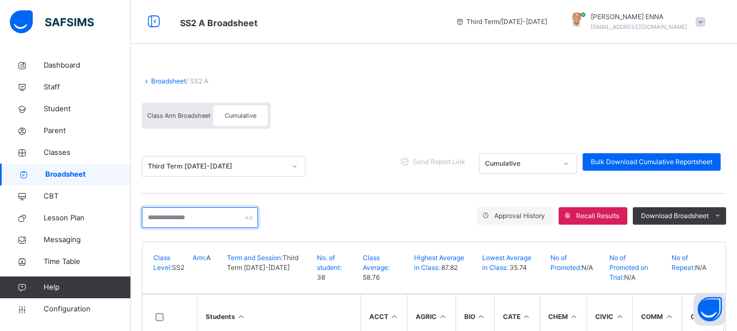
click at [200, 218] on input "text" at bounding box center [200, 217] width 116 height 21
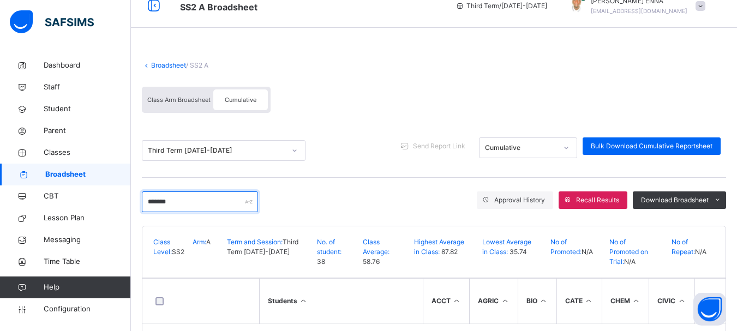
scroll to position [61, 0]
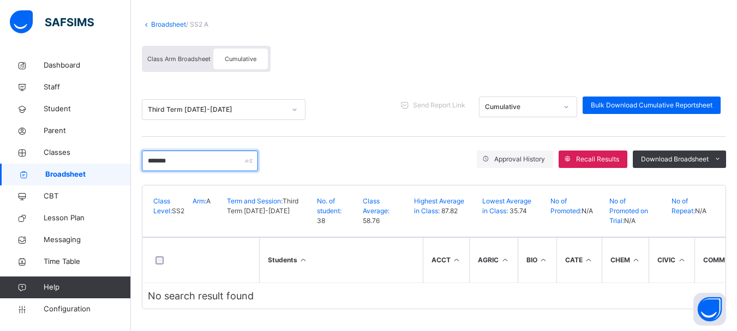
type input "*******"
click at [163, 20] on link "Broadsheet" at bounding box center [168, 24] width 35 height 8
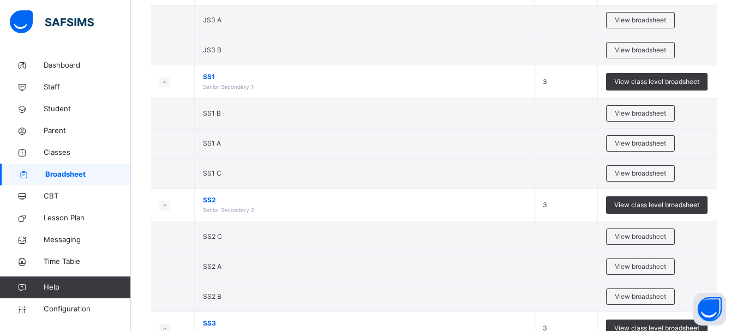
scroll to position [378, 0]
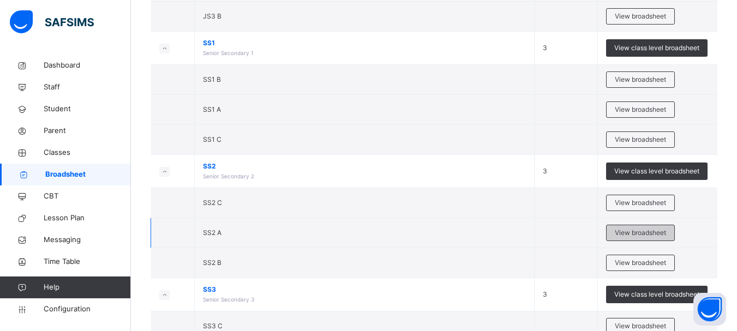
click at [629, 232] on span "View broadsheet" at bounding box center [640, 233] width 51 height 10
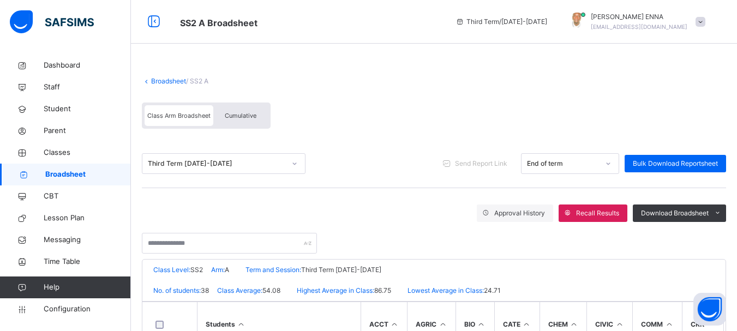
click at [243, 120] on div "Cumulative" at bounding box center [240, 115] width 55 height 21
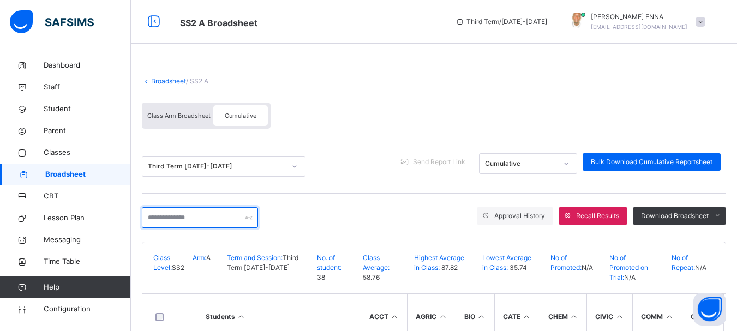
click at [238, 220] on input "text" at bounding box center [200, 217] width 116 height 21
drag, startPoint x: 235, startPoint y: 218, endPoint x: 220, endPoint y: 271, distance: 55.1
click at [220, 271] on div "Broadsheet / SS2 A Class Arm Broadsheet Cumulative Third Term 2024-2025 Send Re…" at bounding box center [434, 228] width 606 height 347
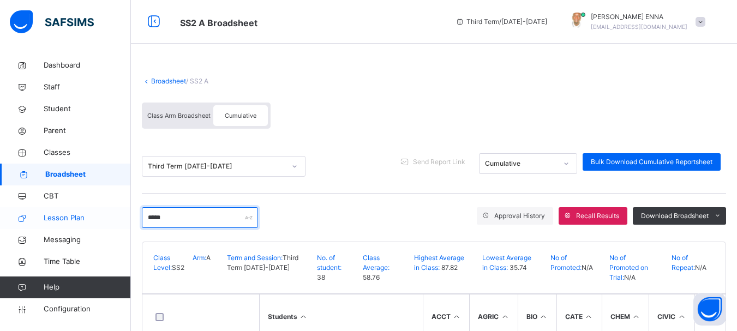
drag, startPoint x: 168, startPoint y: 219, endPoint x: 107, endPoint y: 215, distance: 60.7
click at [107, 215] on div "SS2 A Broadsheet Third Term / 2024-2025 EMMANUEL ENNA ennaemmanuel@gmail.com Da…" at bounding box center [368, 194] width 737 height 388
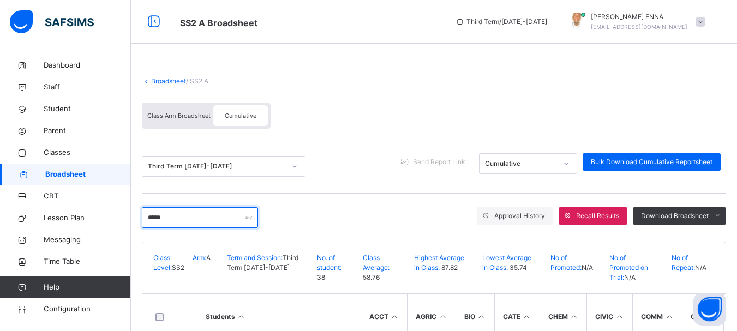
scroll to position [75, 0]
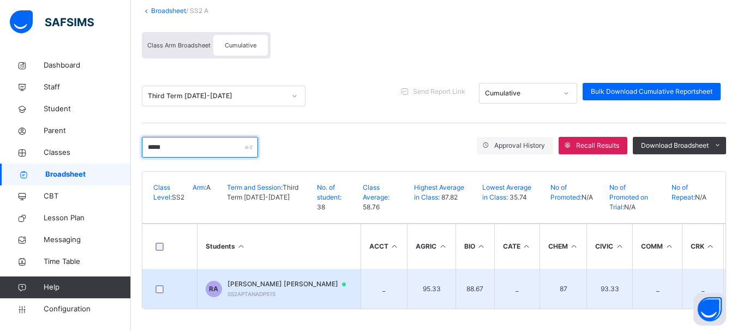
type input "*****"
click at [266, 282] on span "RACHEAl ONUM ALADE" at bounding box center [291, 284] width 129 height 10
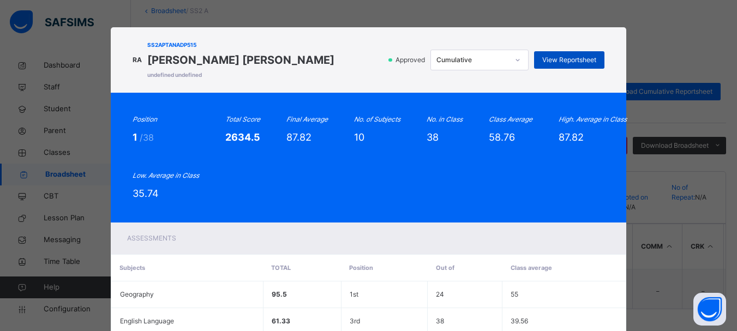
click at [561, 59] on span "View Reportsheet" at bounding box center [569, 60] width 54 height 10
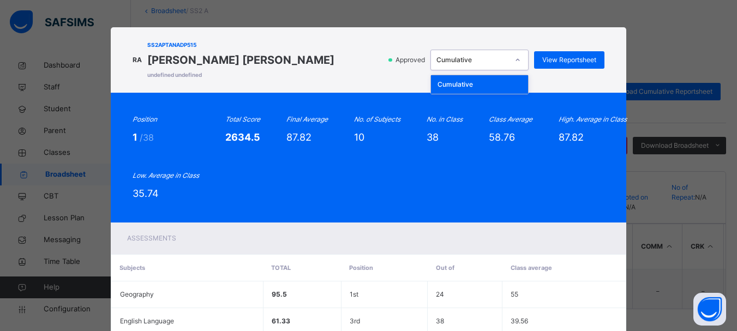
click at [515, 60] on icon at bounding box center [517, 60] width 7 height 11
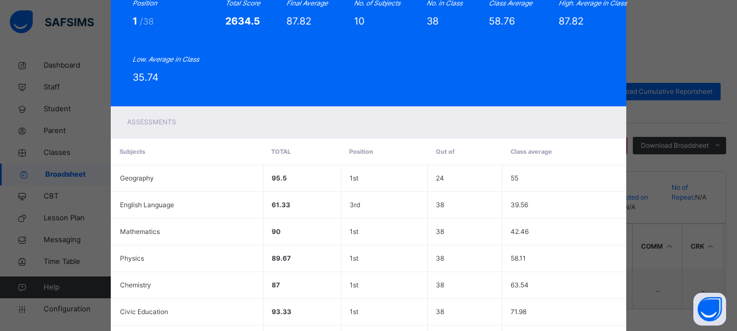
scroll to position [319, 0]
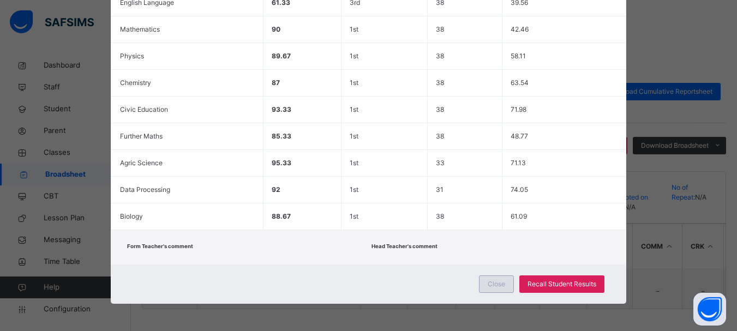
click at [491, 286] on span "Close" at bounding box center [496, 284] width 17 height 10
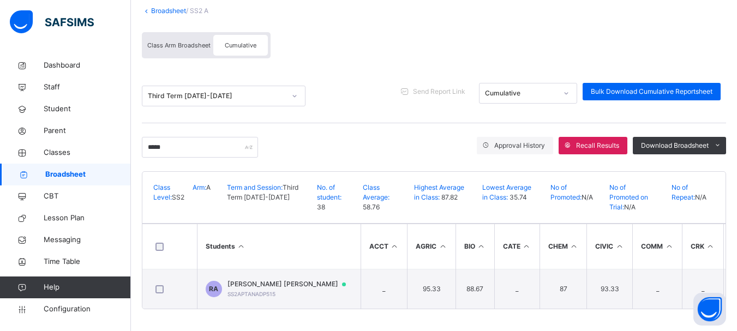
click at [177, 41] on span "Class Arm Broadsheet" at bounding box center [178, 45] width 63 height 8
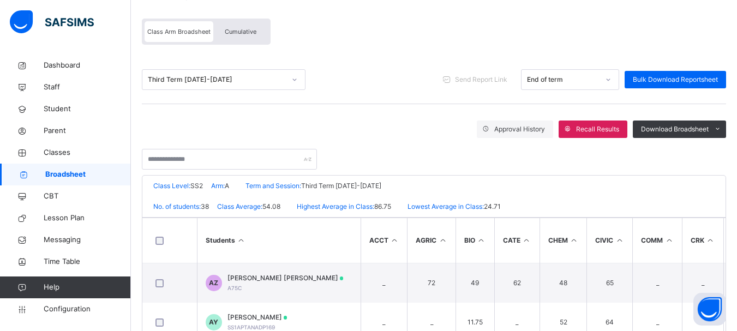
scroll to position [57, 0]
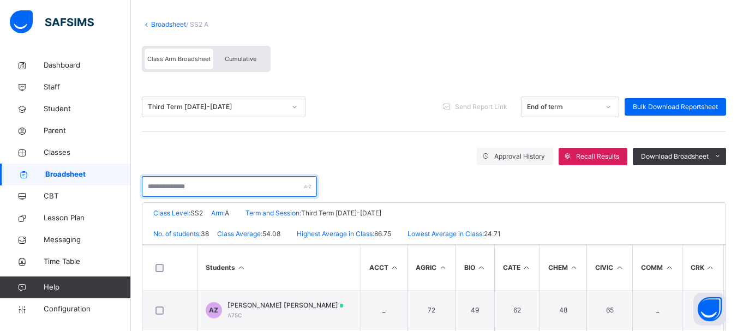
click at [239, 182] on input "text" at bounding box center [229, 186] width 175 height 21
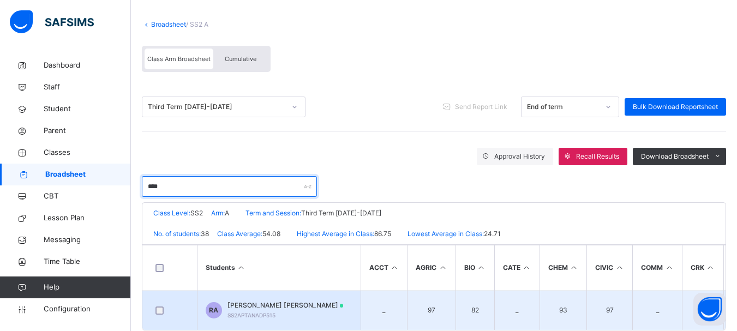
type input "****"
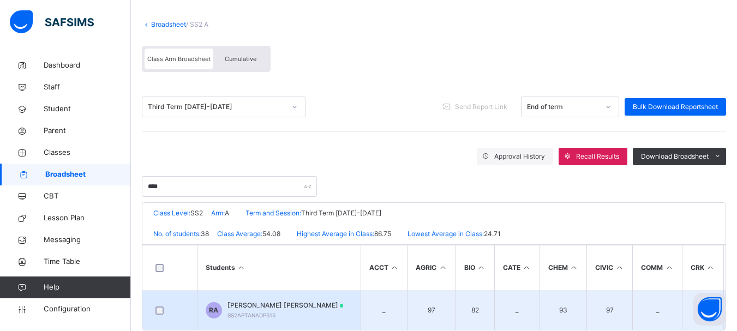
click at [267, 311] on div "RACHEAl ONUM ALADE SS2APTANADP515" at bounding box center [285, 311] width 116 height 20
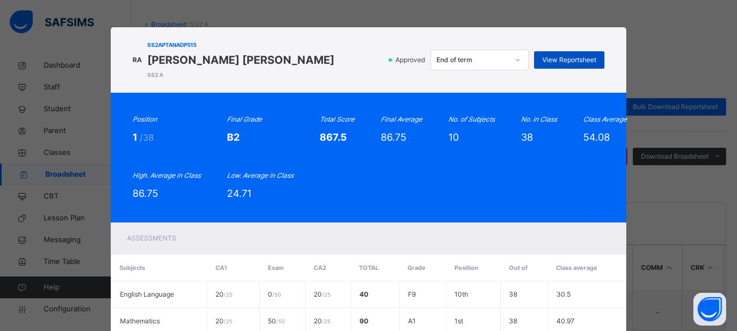
click at [556, 62] on span "View Reportsheet" at bounding box center [569, 60] width 54 height 10
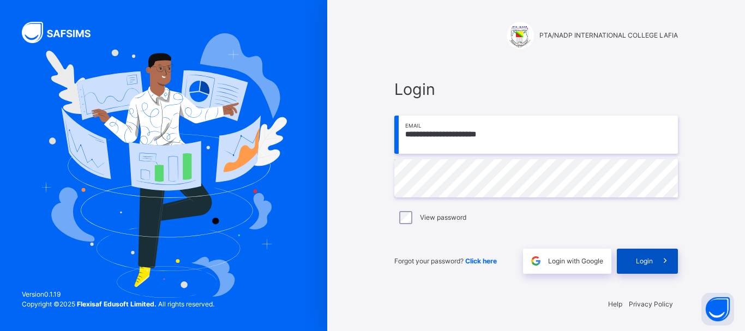
click at [647, 265] on span "Login" at bounding box center [644, 261] width 17 height 10
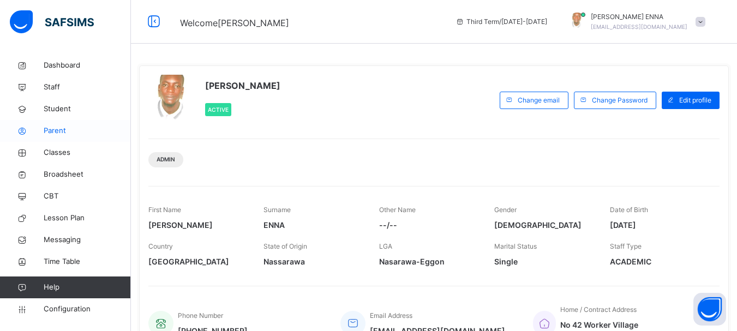
click at [60, 130] on span "Parent" at bounding box center [87, 130] width 87 height 11
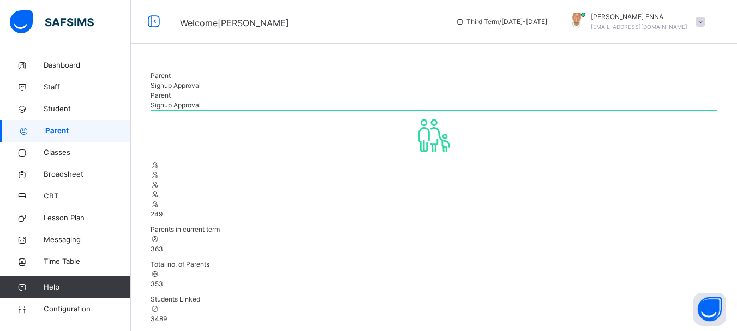
type input "****"
drag, startPoint x: 180, startPoint y: 232, endPoint x: 124, endPoint y: 236, distance: 55.7
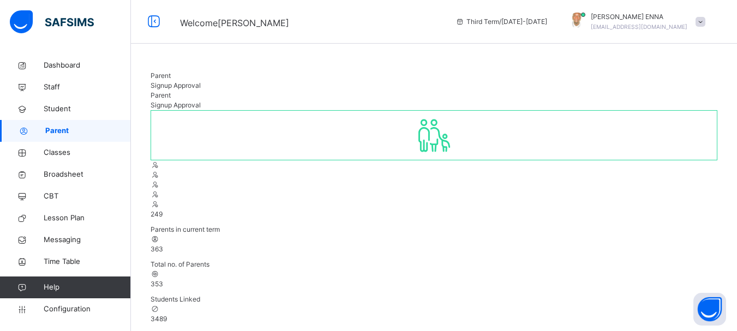
select select "**"
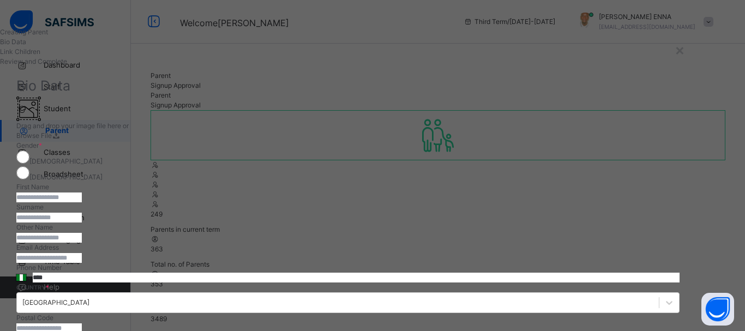
drag, startPoint x: 732, startPoint y: 119, endPoint x: 734, endPoint y: 143, distance: 24.1
click at [734, 143] on div "**********" at bounding box center [372, 165] width 745 height 331
click at [82, 202] on input "text" at bounding box center [48, 198] width 65 height 10
type input "*****"
click at [82, 215] on input "text" at bounding box center [48, 218] width 65 height 10
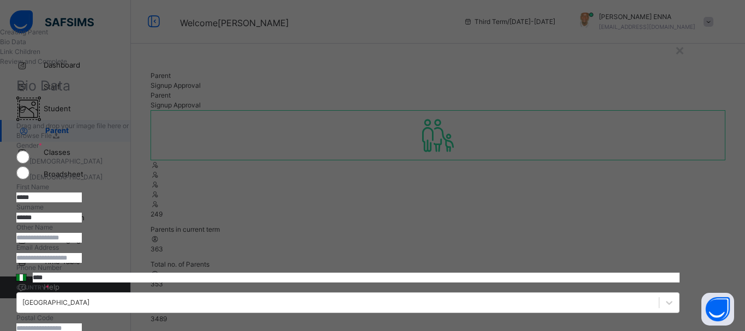
type input "******"
click at [82, 243] on input "text" at bounding box center [48, 238] width 65 height 10
type input "********"
click at [82, 263] on input "email" at bounding box center [48, 258] width 65 height 10
type input "**********"
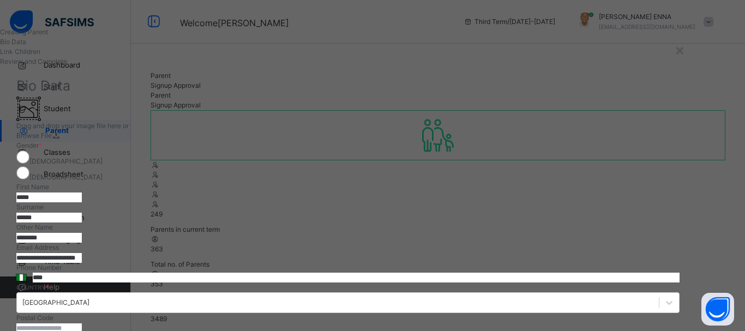
type input "*****"
type input "********"
type textarea "**********"
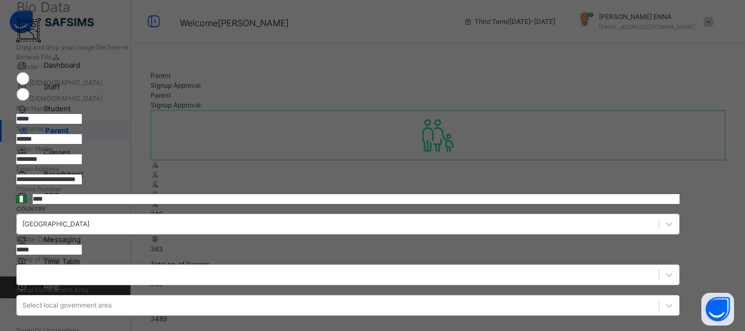
drag, startPoint x: 590, startPoint y: 187, endPoint x: 513, endPoint y: 196, distance: 78.0
click at [513, 196] on div "**********" at bounding box center [347, 204] width 663 height 284
drag, startPoint x: 629, startPoint y: 190, endPoint x: 598, endPoint y: 195, distance: 32.0
click at [82, 184] on input "**********" at bounding box center [48, 180] width 65 height 10
type input "**********"
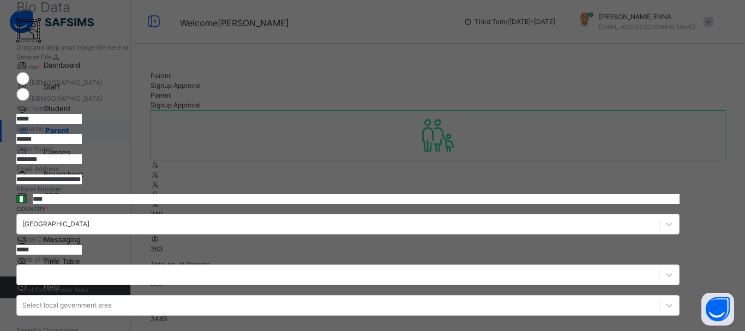
click at [440, 204] on input "****" at bounding box center [356, 199] width 647 height 10
type input "**********"
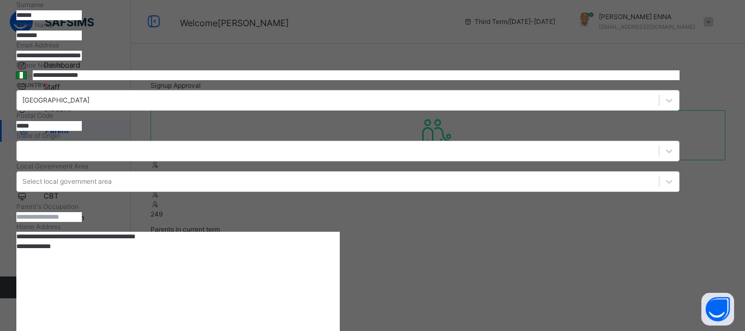
scroll to position [203, 0]
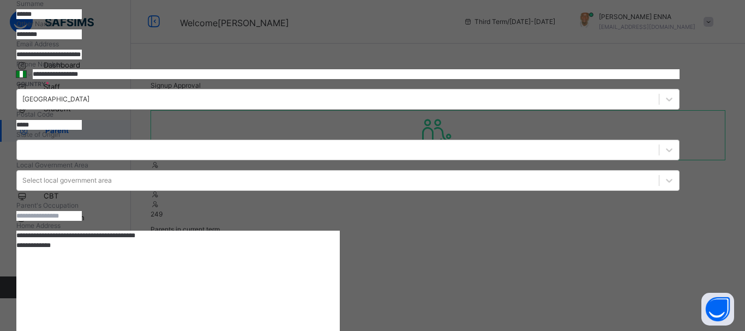
click at [501, 160] on div at bounding box center [347, 150] width 663 height 21
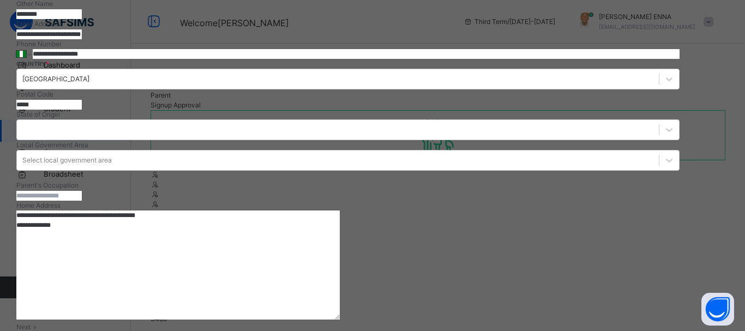
click at [631, 182] on div "**********" at bounding box center [347, 59] width 663 height 284
drag, startPoint x: 405, startPoint y: 146, endPoint x: 355, endPoint y: 146, distance: 49.6
click at [355, 146] on div "**********" at bounding box center [347, 102] width 663 height 459
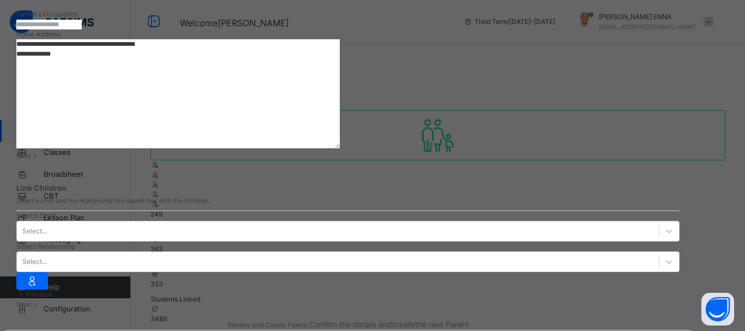
scroll to position [396, 0]
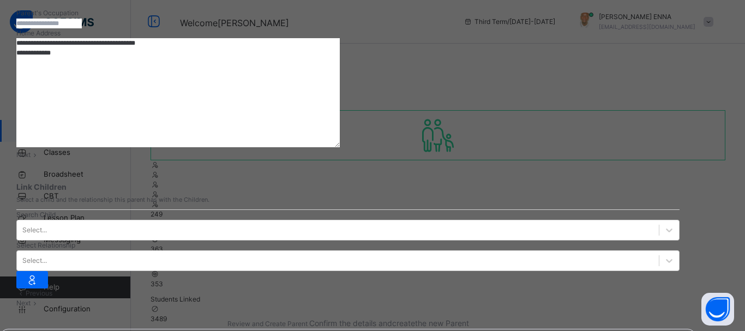
drag, startPoint x: 445, startPoint y: 93, endPoint x: 373, endPoint y: 71, distance: 75.6
click at [340, 71] on textarea "**********" at bounding box center [177, 92] width 323 height 109
type textarea "**********"
click at [665, 160] on div "Next" at bounding box center [347, 155] width 663 height 10
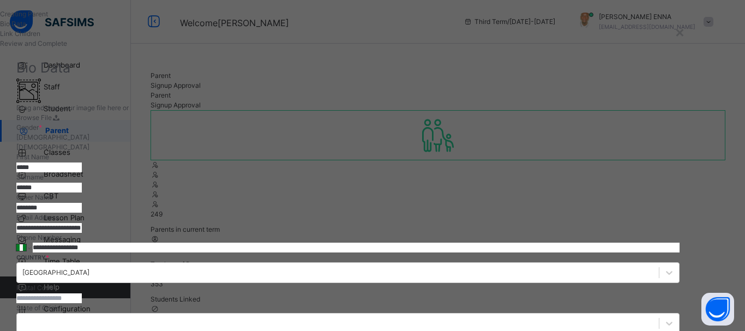
scroll to position [19, 0]
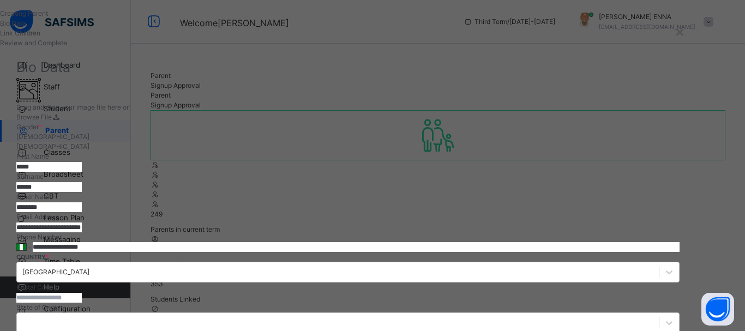
drag, startPoint x: 321, startPoint y: 149, endPoint x: 351, endPoint y: 147, distance: 30.0
type input "*"
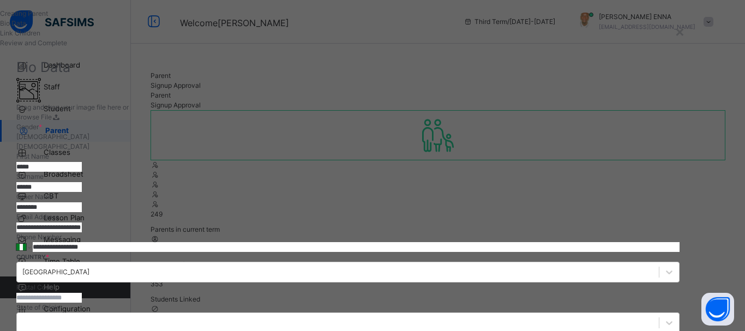
type input "*"
type input "**"
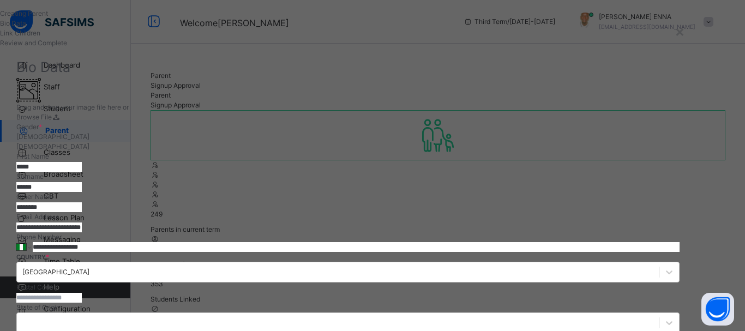
drag, startPoint x: 355, startPoint y: 148, endPoint x: 308, endPoint y: 2, distance: 152.8
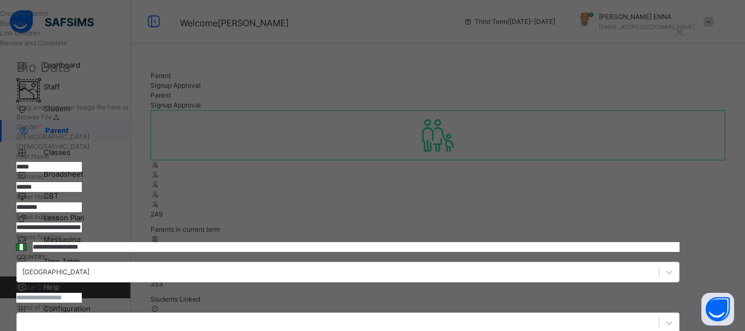
type input "**"
type input "*"
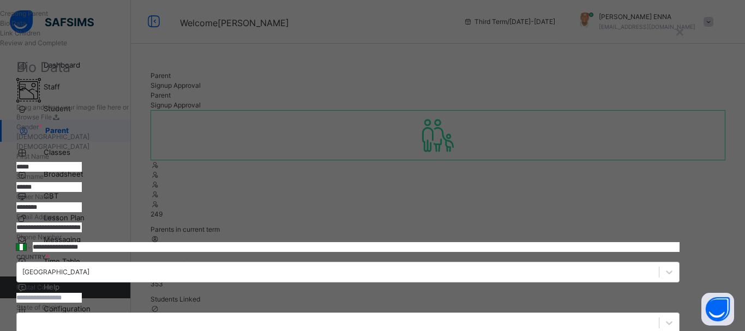
type input "**********"
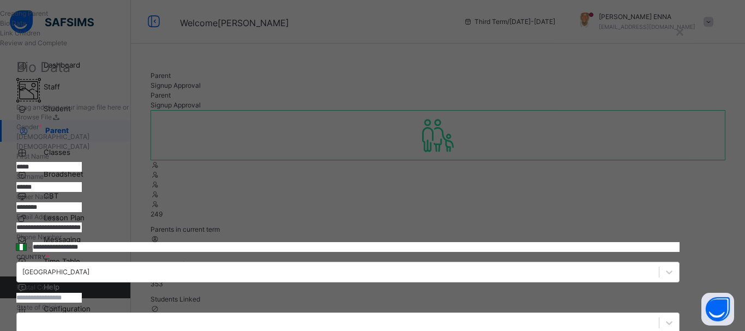
click at [88, 48] on ul "Bio Data Link Children Review and Complete" at bounding box center [348, 33] width 696 height 29
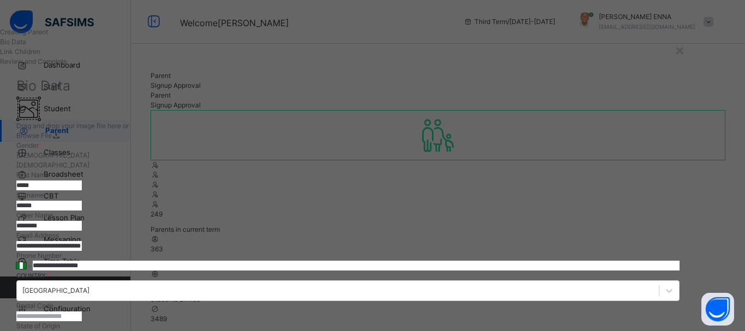
click at [54, 37] on div "Creating Parent" at bounding box center [348, 32] width 696 height 10
click at [103, 37] on h1 "Creating Parent" at bounding box center [348, 32] width 696 height 10
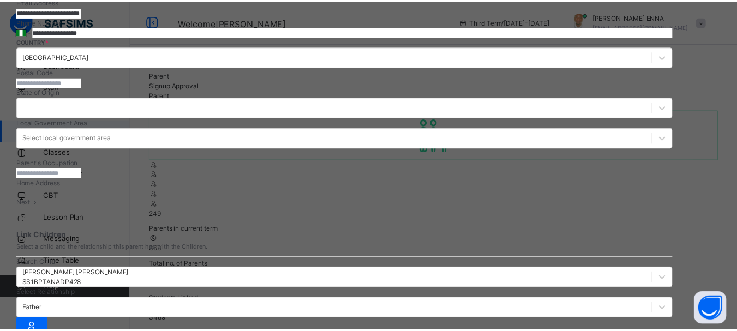
scroll to position [423, 0]
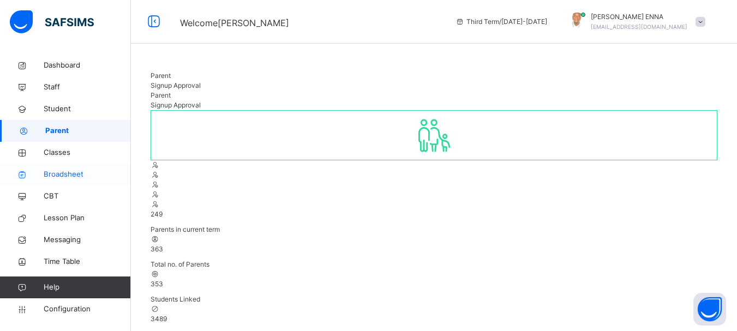
click at [63, 173] on span "Broadsheet" at bounding box center [87, 174] width 87 height 11
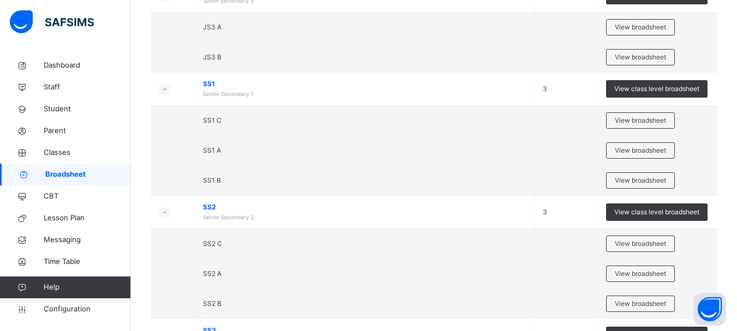
scroll to position [316, 0]
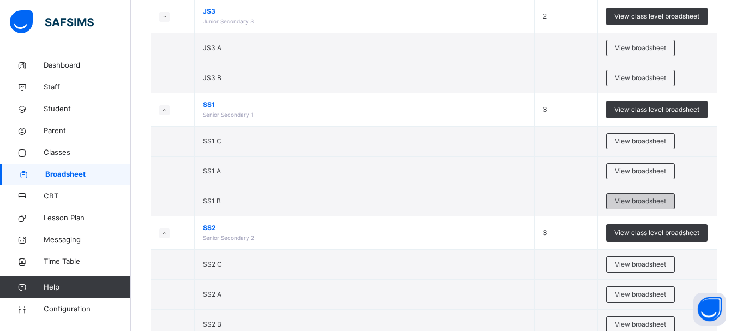
click at [640, 199] on span "View broadsheet" at bounding box center [640, 201] width 51 height 10
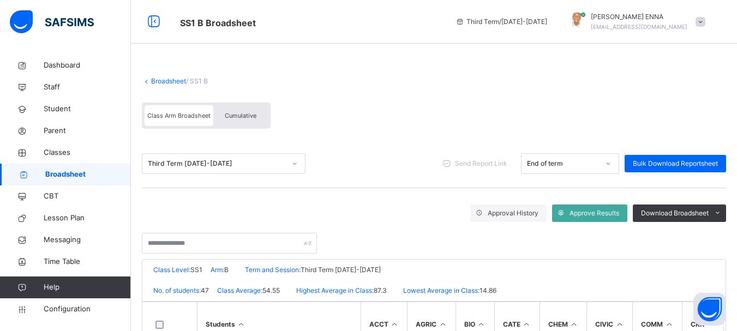
click at [236, 111] on div "Cumulative" at bounding box center [240, 115] width 55 height 21
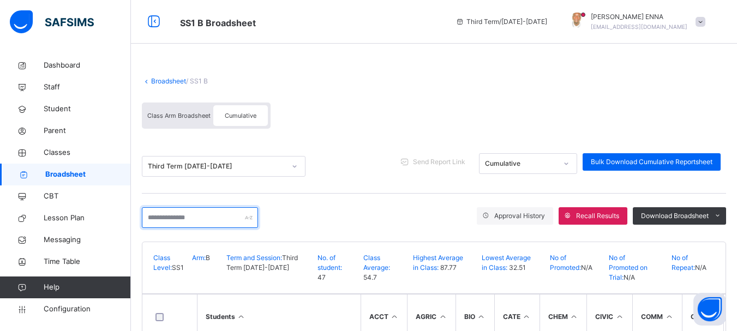
click at [251, 226] on input "text" at bounding box center [200, 217] width 116 height 21
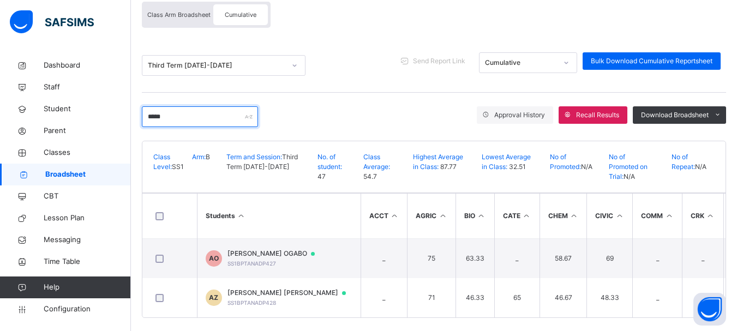
scroll to position [101, 0]
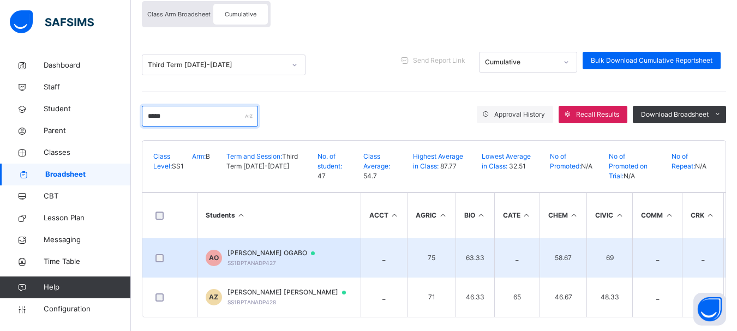
type input "*****"
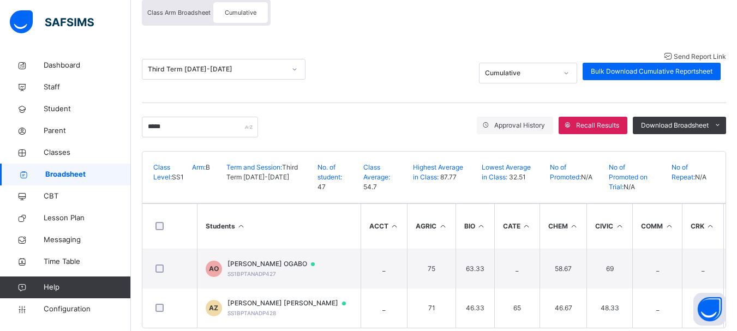
scroll to position [59, 0]
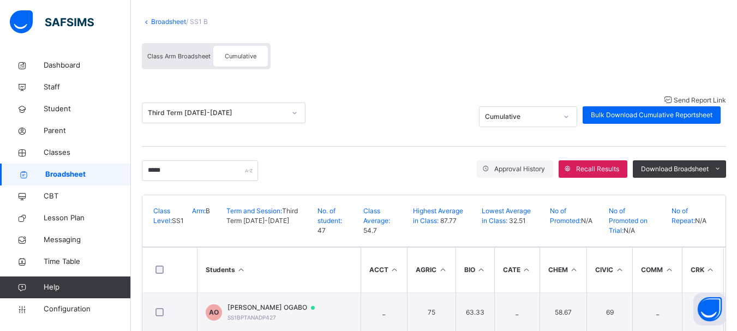
click at [674, 100] on span "Send Report Link" at bounding box center [700, 100] width 52 height 8
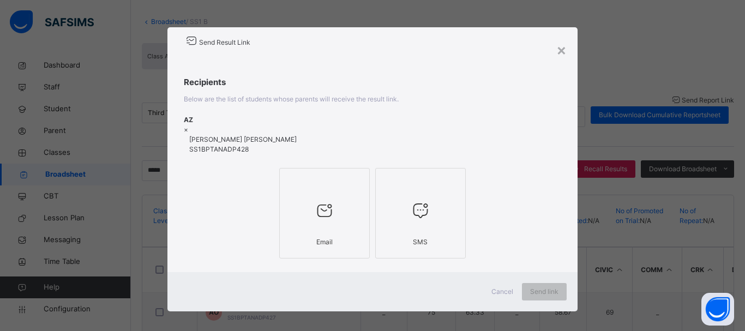
click at [338, 190] on div at bounding box center [324, 210] width 79 height 41
click at [542, 287] on span "Send link" at bounding box center [544, 292] width 28 height 10
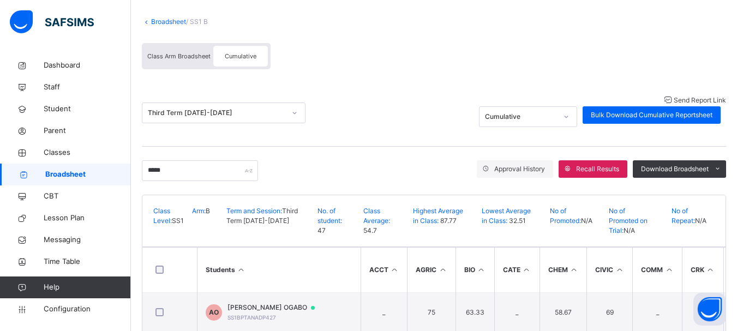
scroll to position [0, 0]
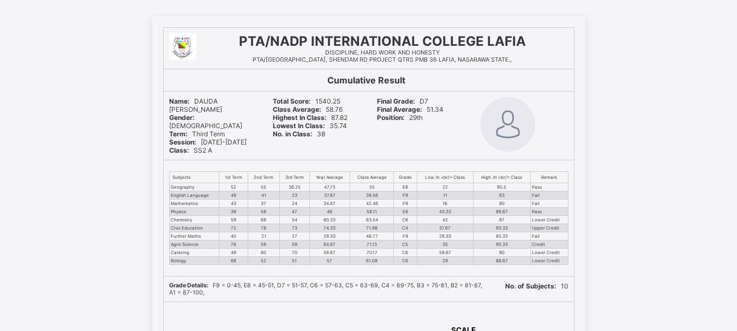
scroll to position [57, 0]
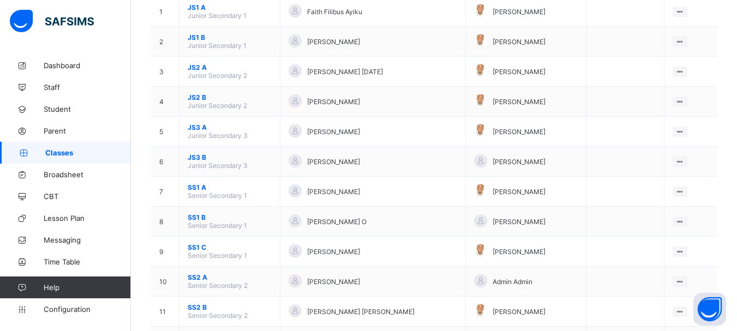
scroll to position [134, 0]
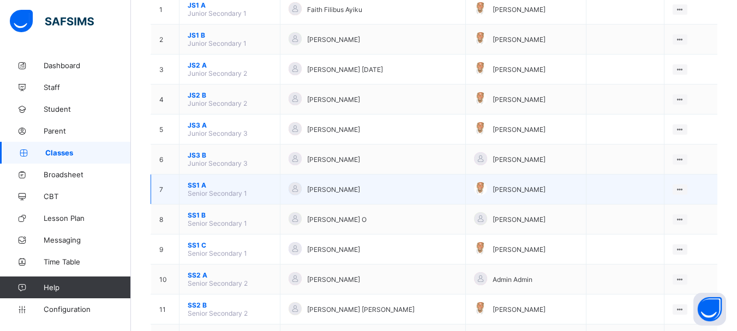
click at [200, 183] on span "SS1 A" at bounding box center [230, 185] width 84 height 8
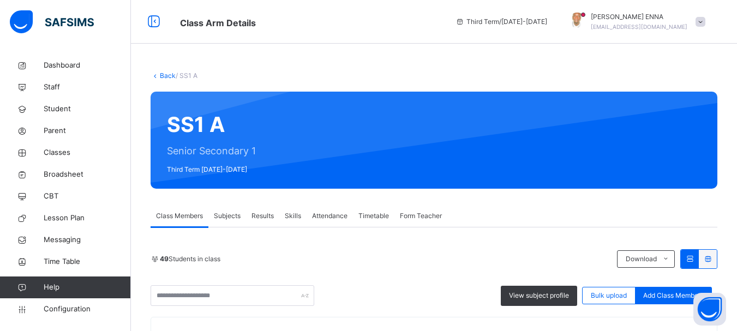
click at [259, 218] on span "Results" at bounding box center [262, 216] width 22 height 10
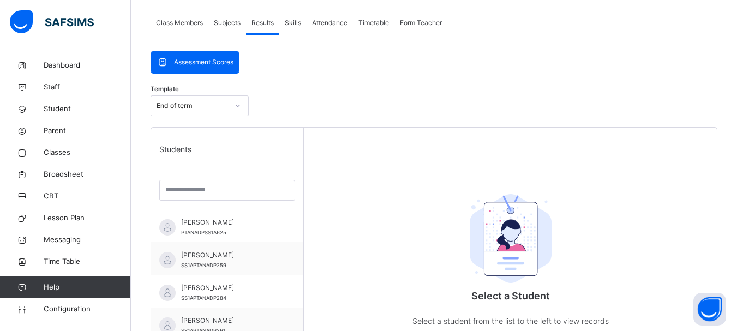
scroll to position [221, 0]
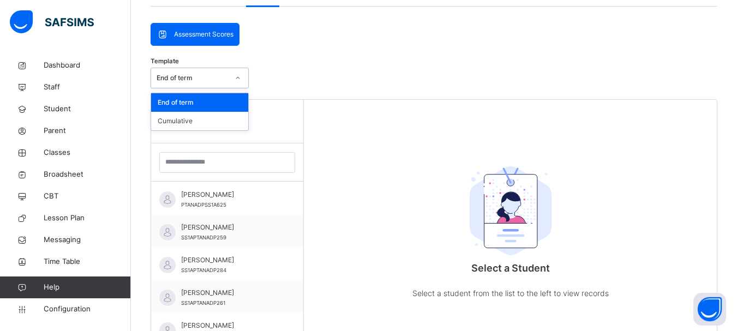
click at [237, 77] on icon at bounding box center [238, 78] width 7 height 11
click at [190, 119] on div "Cumulative" at bounding box center [199, 121] width 97 height 19
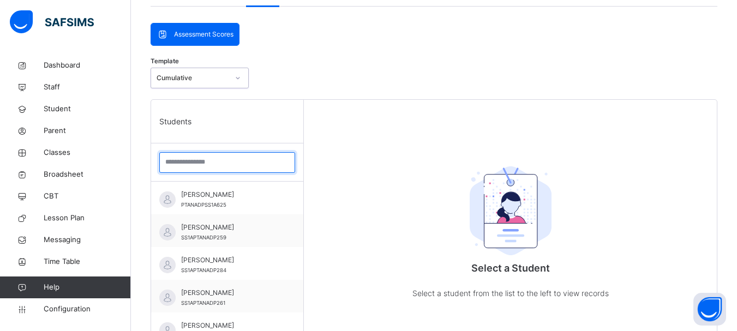
click at [211, 157] on input "search" at bounding box center [227, 162] width 136 height 21
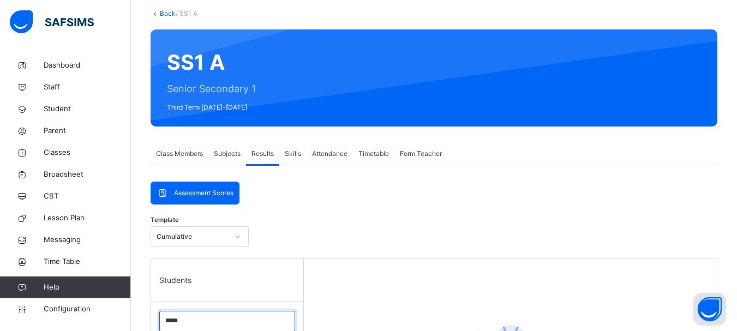
scroll to position [0, 0]
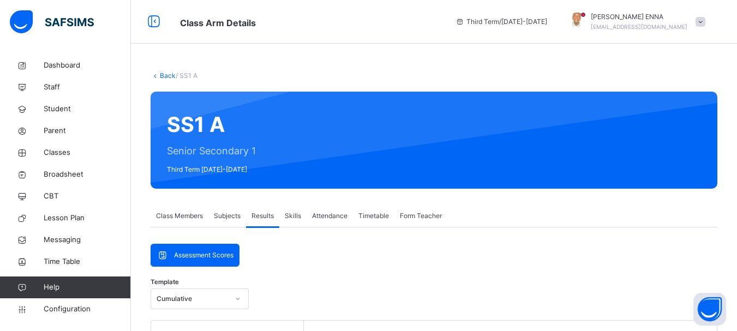
type input "*****"
click at [160, 76] on link "Back" at bounding box center [168, 75] width 16 height 8
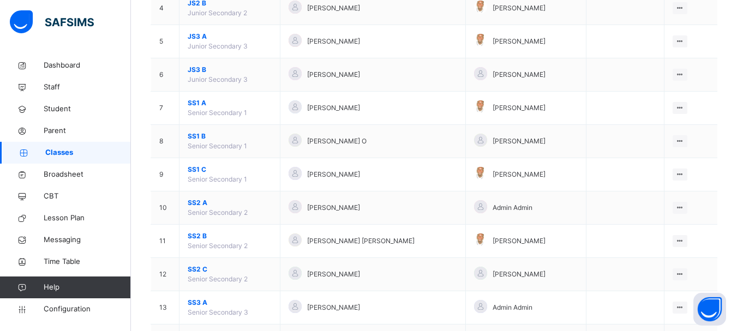
scroll to position [233, 0]
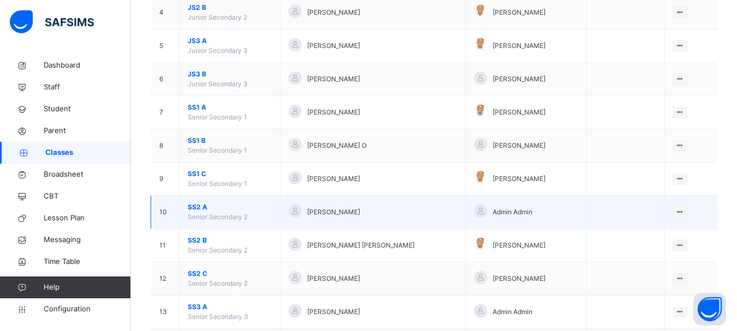
click at [200, 206] on span "SS2 A" at bounding box center [230, 207] width 84 height 10
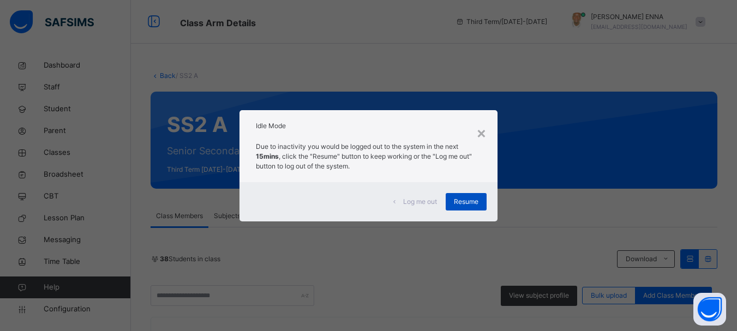
click at [478, 199] on span "Resume" at bounding box center [466, 202] width 25 height 10
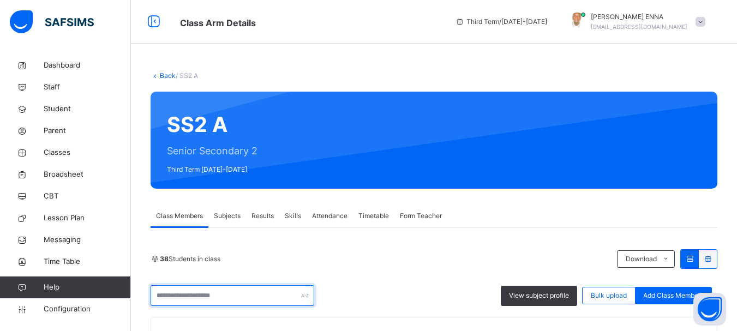
click at [193, 293] on input "text" at bounding box center [233, 295] width 164 height 21
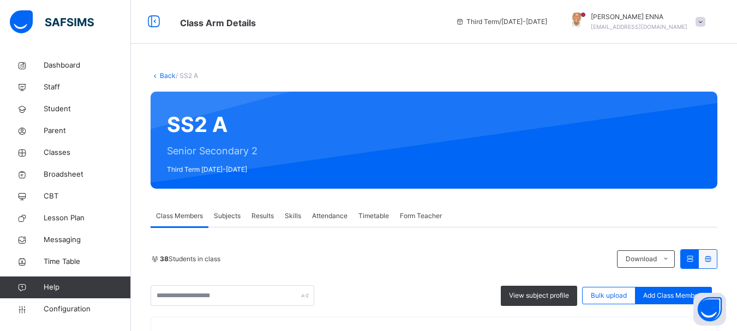
click at [231, 217] on span "Subjects" at bounding box center [227, 216] width 27 height 10
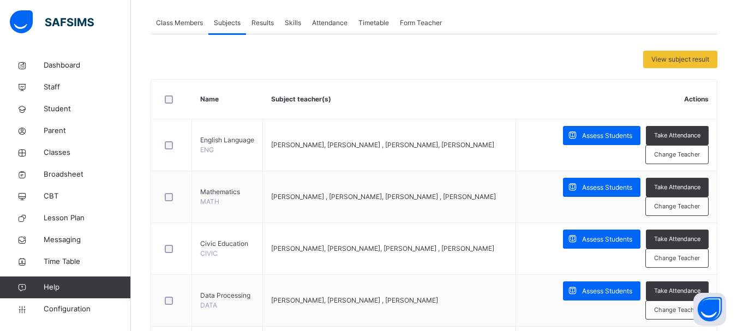
scroll to position [150, 0]
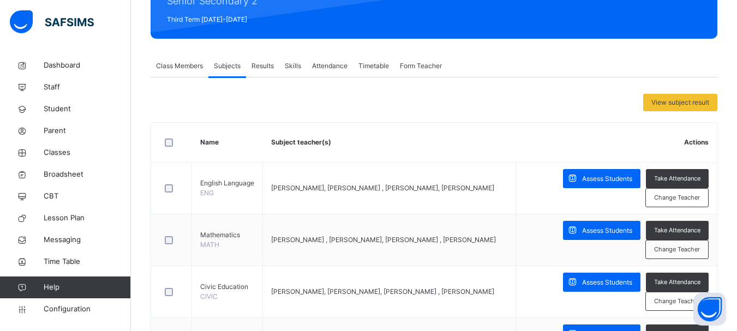
click at [254, 65] on span "Results" at bounding box center [262, 66] width 22 height 10
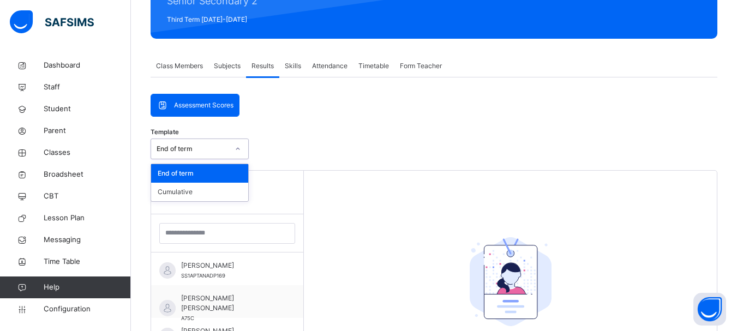
click at [231, 149] on div at bounding box center [238, 148] width 19 height 17
click at [197, 193] on div "Cumulative" at bounding box center [199, 192] width 97 height 19
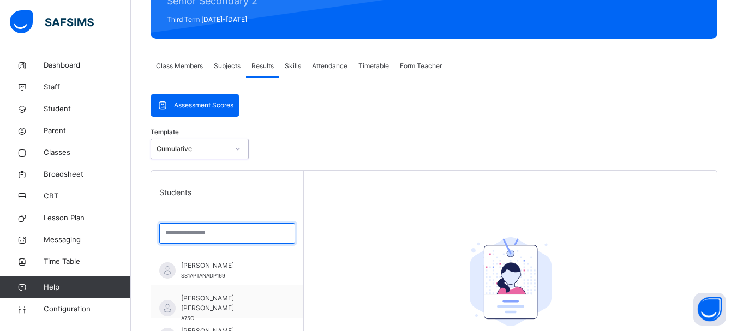
click at [211, 239] on input "search" at bounding box center [227, 233] width 136 height 21
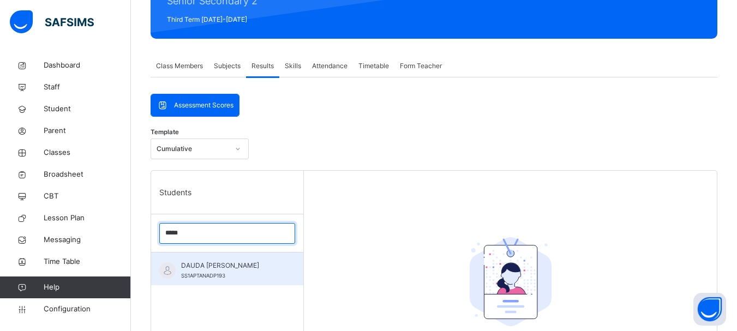
type input "*****"
click at [221, 268] on span "DAUDA AGBO TAHIRA" at bounding box center [230, 266] width 98 height 10
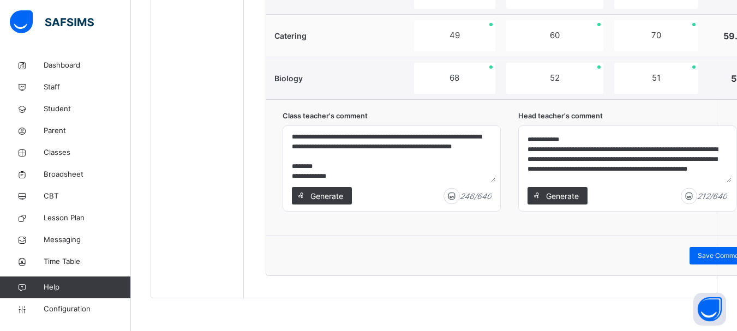
scroll to position [29, 0]
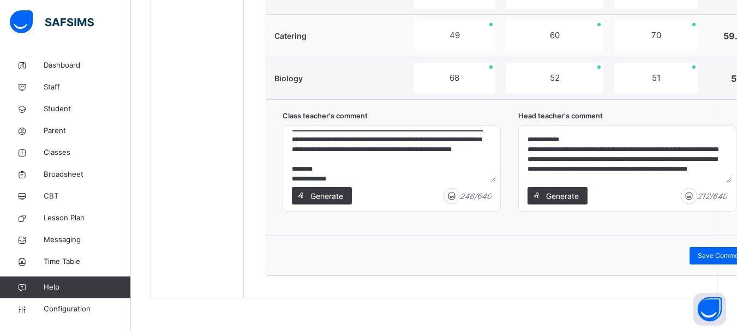
click at [404, 160] on textarea "**********" at bounding box center [391, 156] width 208 height 52
type textarea "**********"
click at [700, 254] on span "Save Comment" at bounding box center [721, 256] width 47 height 10
click at [698, 256] on span "Save Comment" at bounding box center [721, 256] width 47 height 10
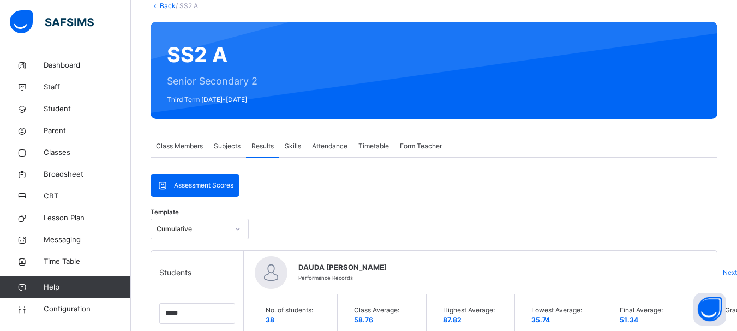
scroll to position [0, 0]
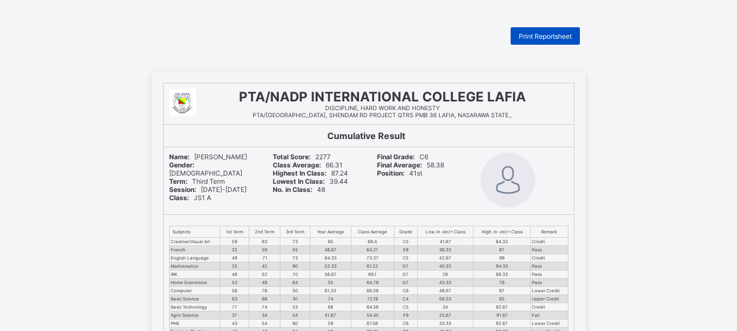
click at [561, 34] on span "Print Reportsheet" at bounding box center [545, 36] width 53 height 8
click at [549, 29] on div "Print Reportsheet" at bounding box center [545, 35] width 69 height 17
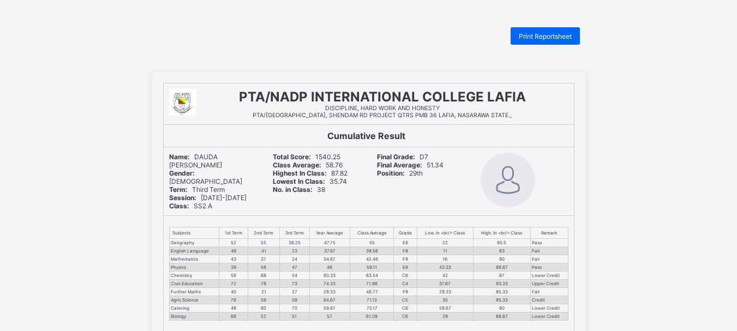
click at [559, 32] on span "Print Reportsheet" at bounding box center [545, 36] width 53 height 8
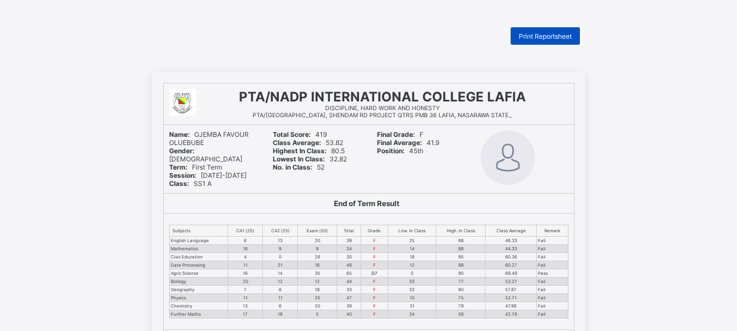
click at [544, 35] on span "Print Reportsheet" at bounding box center [545, 36] width 53 height 8
click at [551, 35] on span "Print Reportsheet" at bounding box center [545, 36] width 53 height 8
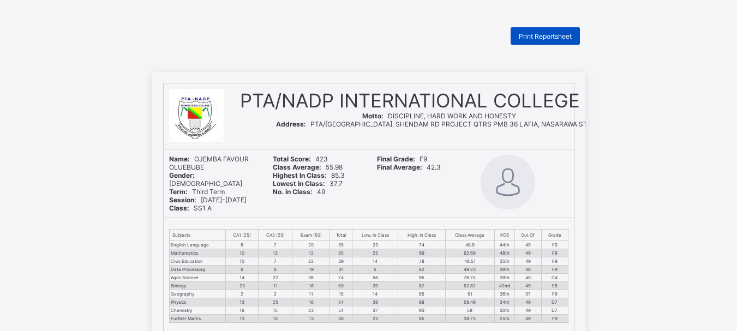
click at [544, 33] on span "Print Reportsheet" at bounding box center [545, 36] width 53 height 8
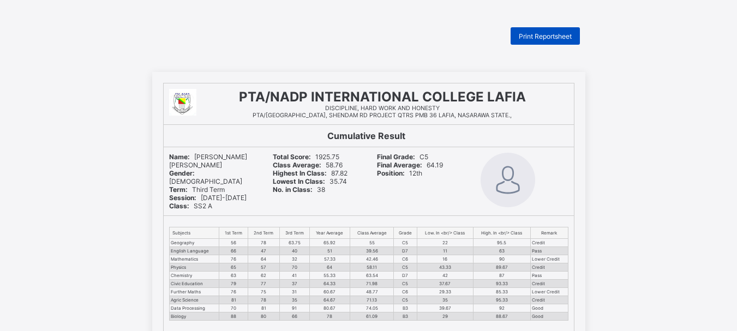
click at [534, 37] on span "Print Reportsheet" at bounding box center [545, 36] width 53 height 8
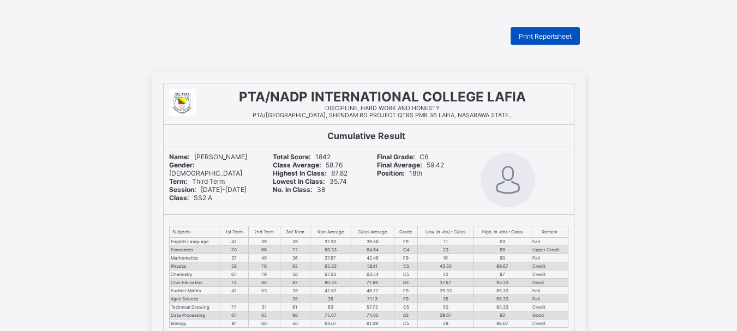
click at [554, 34] on span "Print Reportsheet" at bounding box center [545, 36] width 53 height 8
click at [543, 33] on span "Print Reportsheet" at bounding box center [545, 36] width 53 height 8
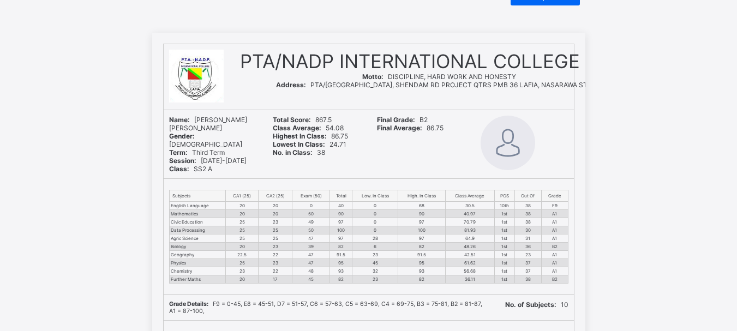
scroll to position [38, 0]
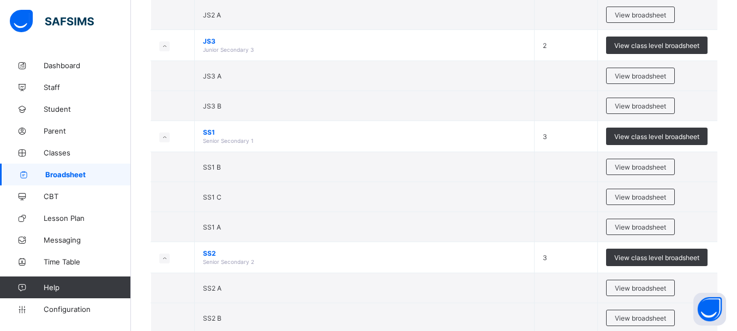
scroll to position [282, 0]
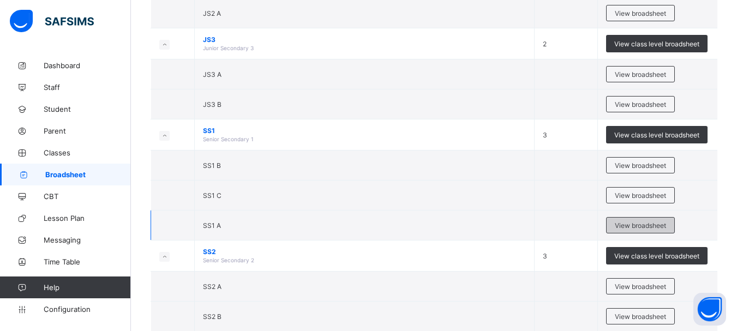
click at [637, 226] on span "View broadsheet" at bounding box center [640, 225] width 51 height 8
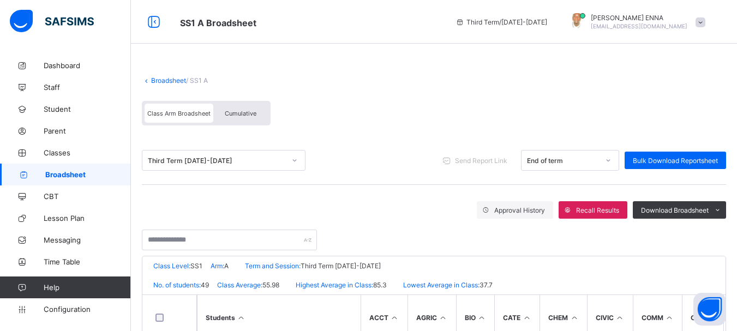
click at [238, 109] on div "Cumulative" at bounding box center [240, 113] width 55 height 19
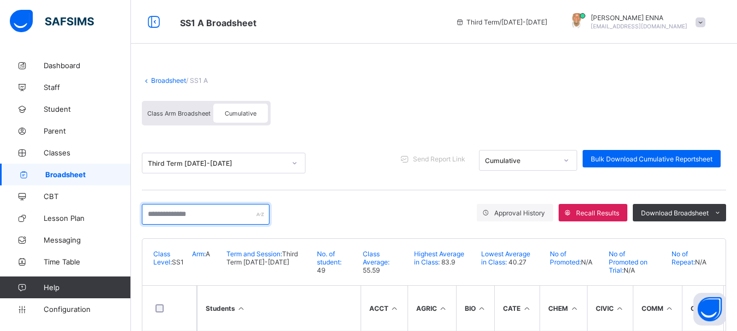
click at [198, 217] on input "text" at bounding box center [206, 214] width 128 height 21
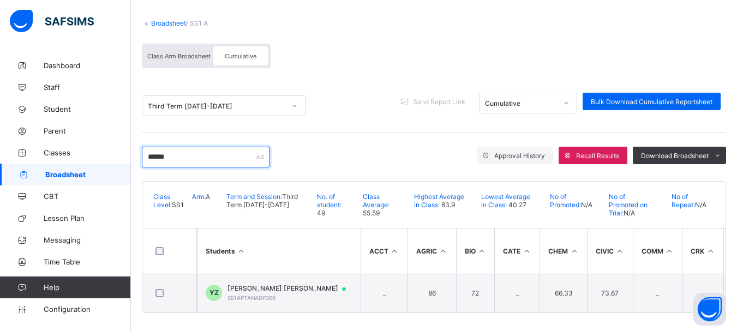
scroll to position [65, 0]
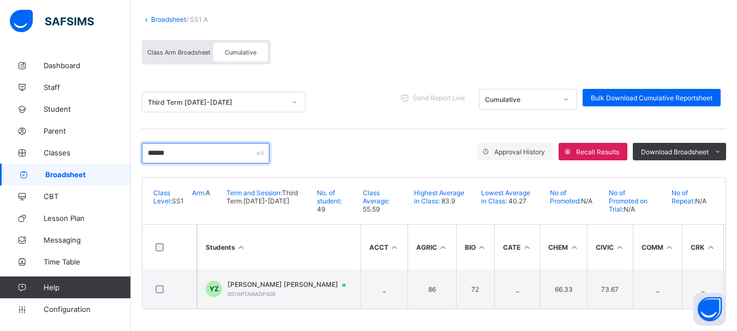
type input "******"
click at [161, 15] on link "Broadsheet" at bounding box center [168, 19] width 35 height 8
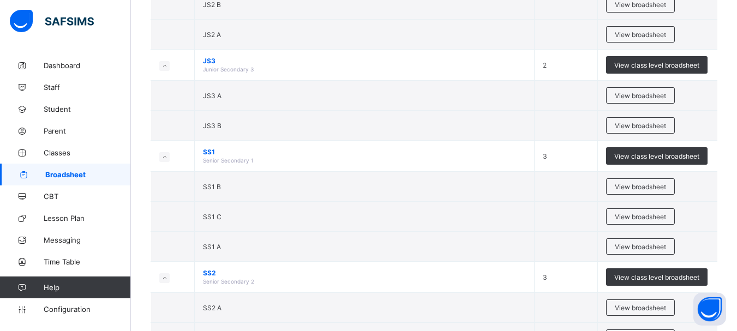
scroll to position [265, 0]
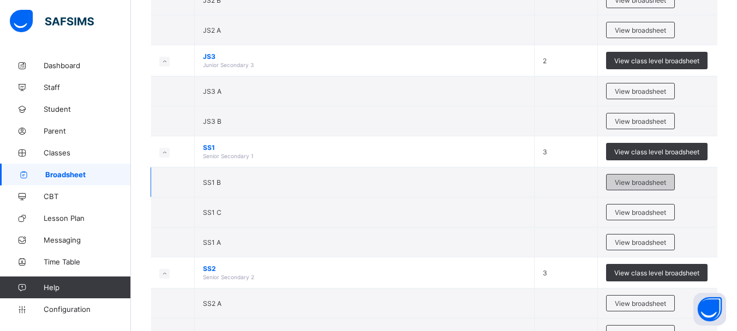
click at [643, 182] on span "View broadsheet" at bounding box center [640, 182] width 51 height 8
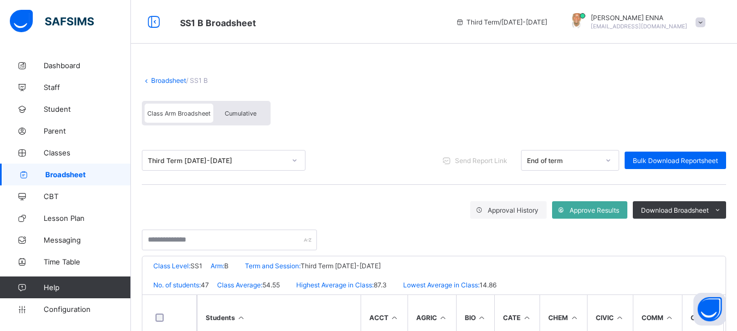
click at [251, 115] on span "Cumulative" at bounding box center [241, 114] width 32 height 8
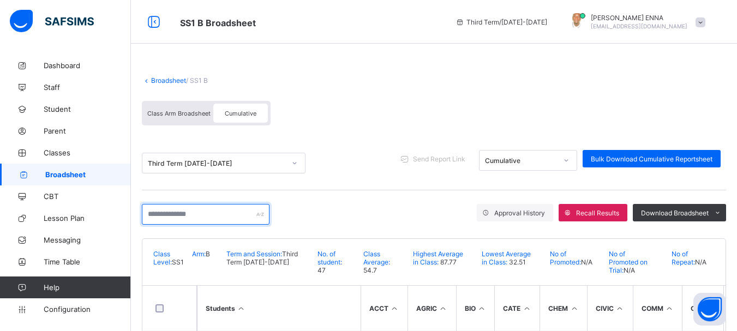
click at [202, 214] on input "text" at bounding box center [206, 214] width 128 height 21
type input "******"
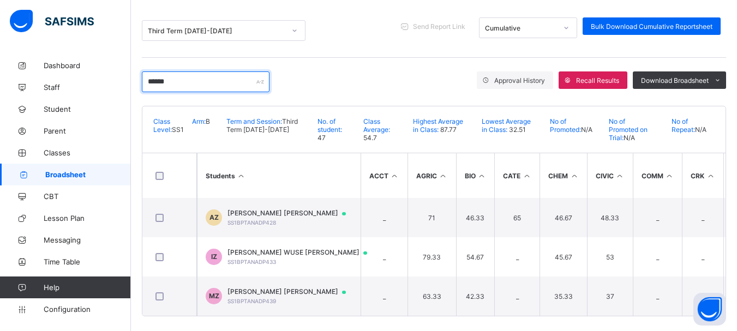
scroll to position [144, 0]
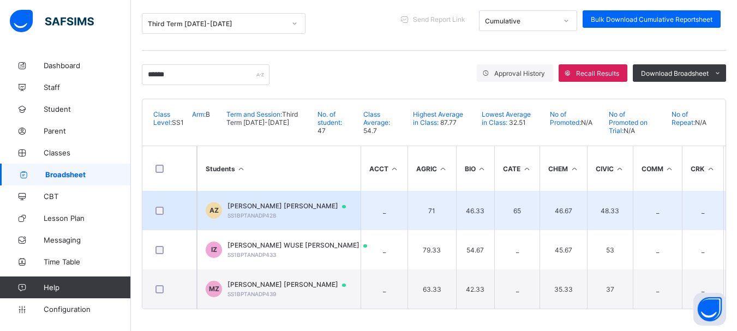
click at [264, 202] on span "[PERSON_NAME] [PERSON_NAME]" at bounding box center [291, 206] width 129 height 9
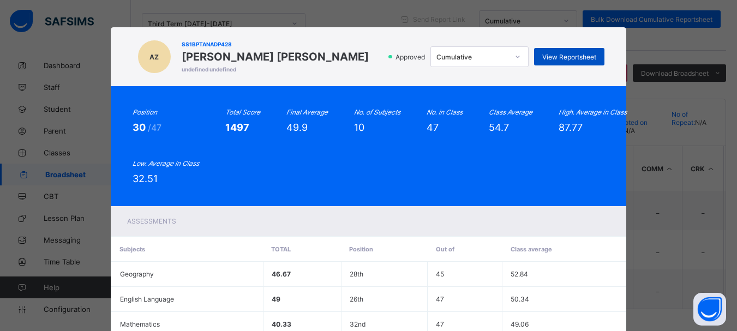
click at [587, 50] on div "View Reportsheet" at bounding box center [569, 56] width 70 height 17
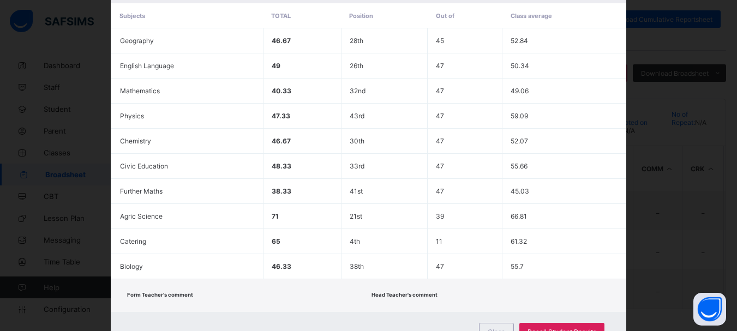
scroll to position [281, 0]
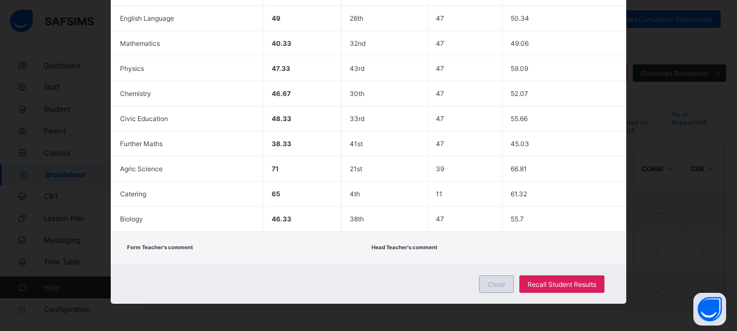
click at [495, 281] on span "Close" at bounding box center [496, 284] width 17 height 8
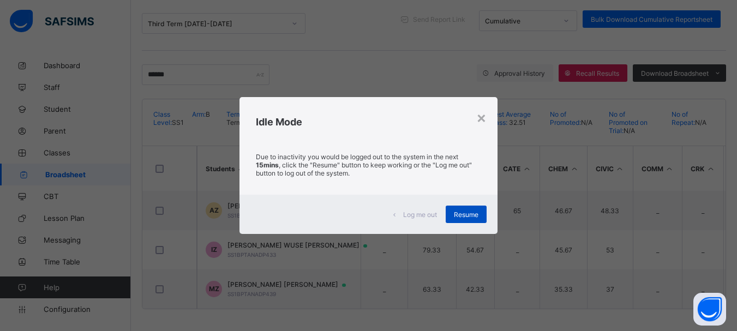
click at [465, 214] on span "Resume" at bounding box center [466, 215] width 25 height 8
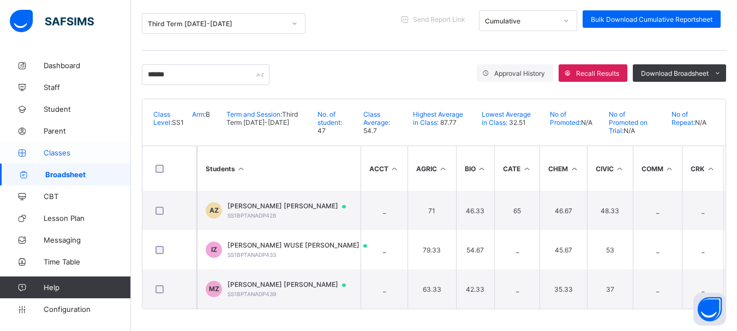
click at [61, 150] on span "Classes" at bounding box center [87, 152] width 87 height 9
